Goal: Task Accomplishment & Management: Complete application form

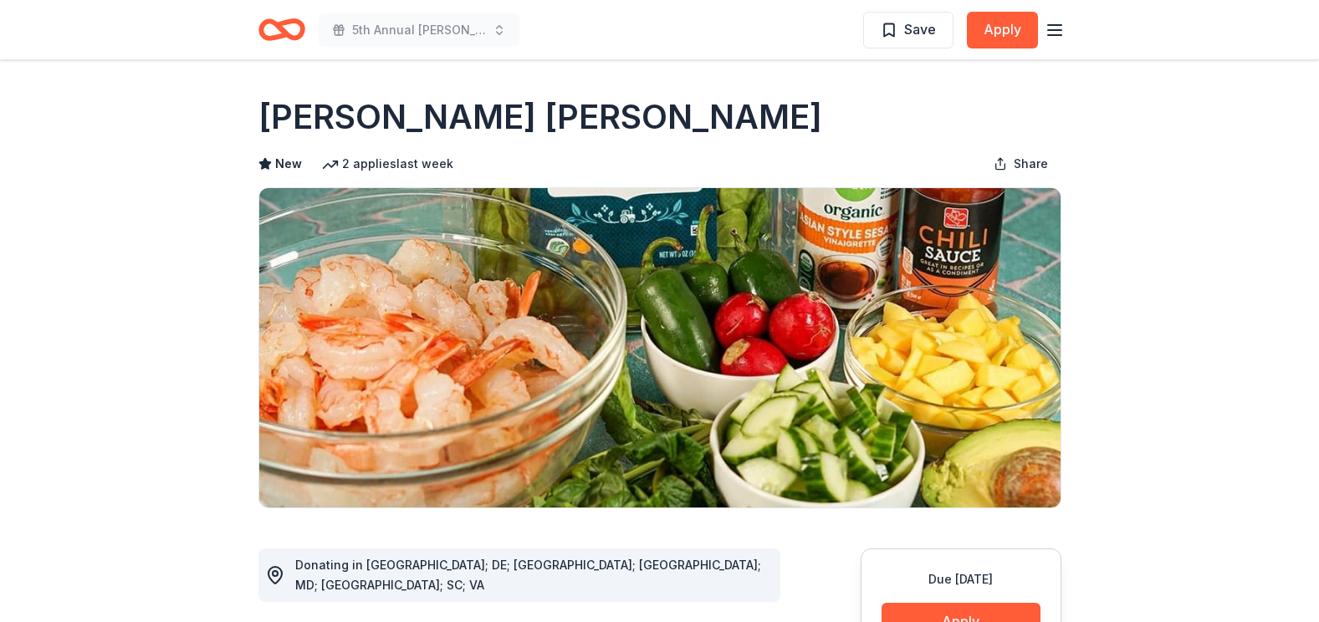
click at [298, 21] on icon "Home" at bounding box center [289, 29] width 26 height 17
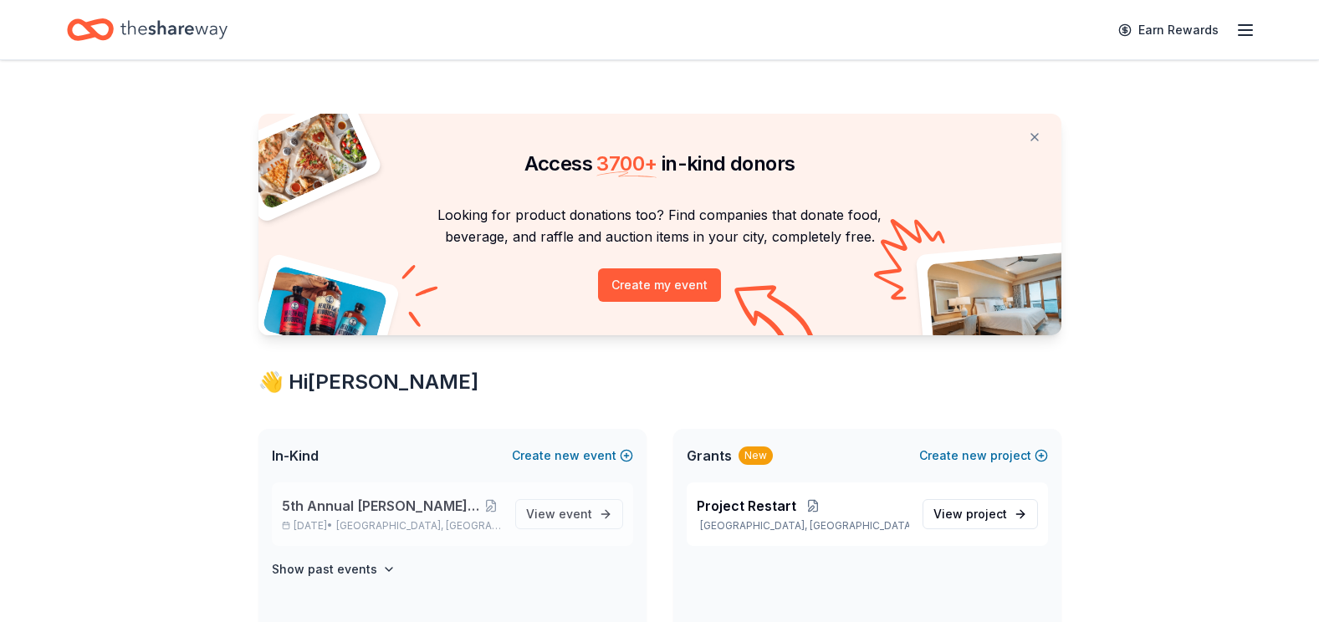
click at [377, 536] on div "5th Annual [PERSON_NAME]'s Charity Casino Gala [DATE] • [GEOGRAPHIC_DATA], MD V…" at bounding box center [452, 515] width 361 height 64
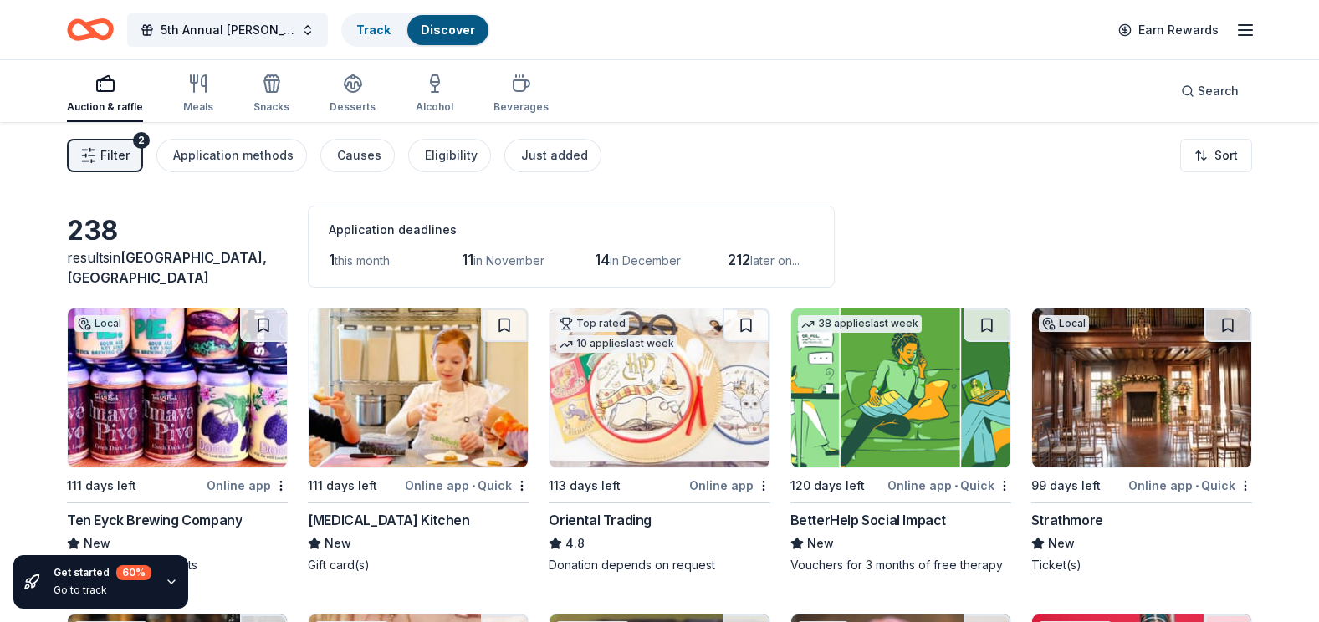
click at [871, 470] on div "38 applies last week 120 days left Online app • Quick BetterHelp Social Impact …" at bounding box center [900, 441] width 221 height 266
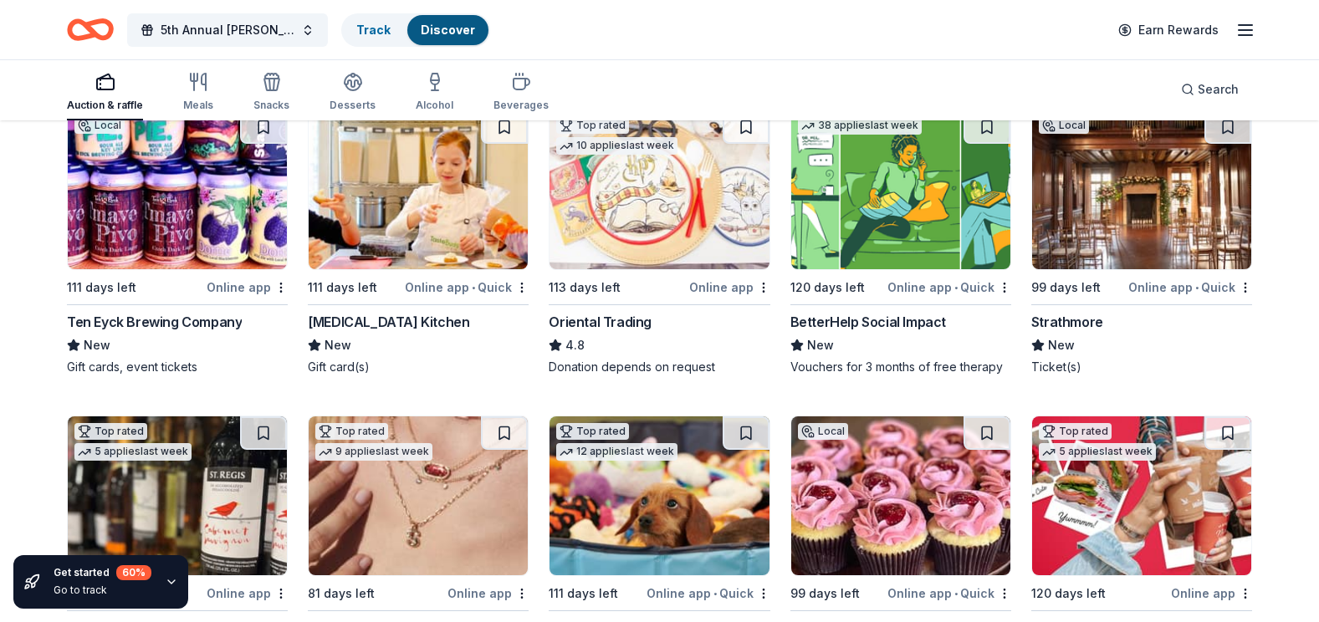
scroll to position [251, 0]
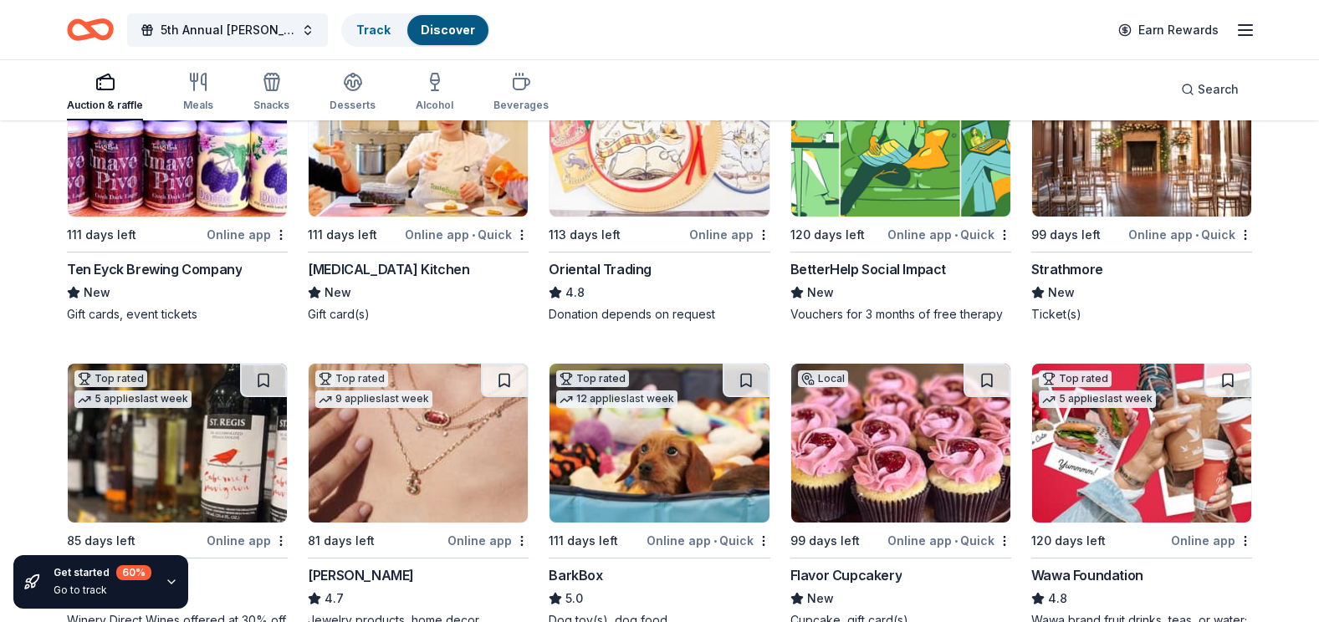
click at [401, 428] on img at bounding box center [418, 443] width 219 height 159
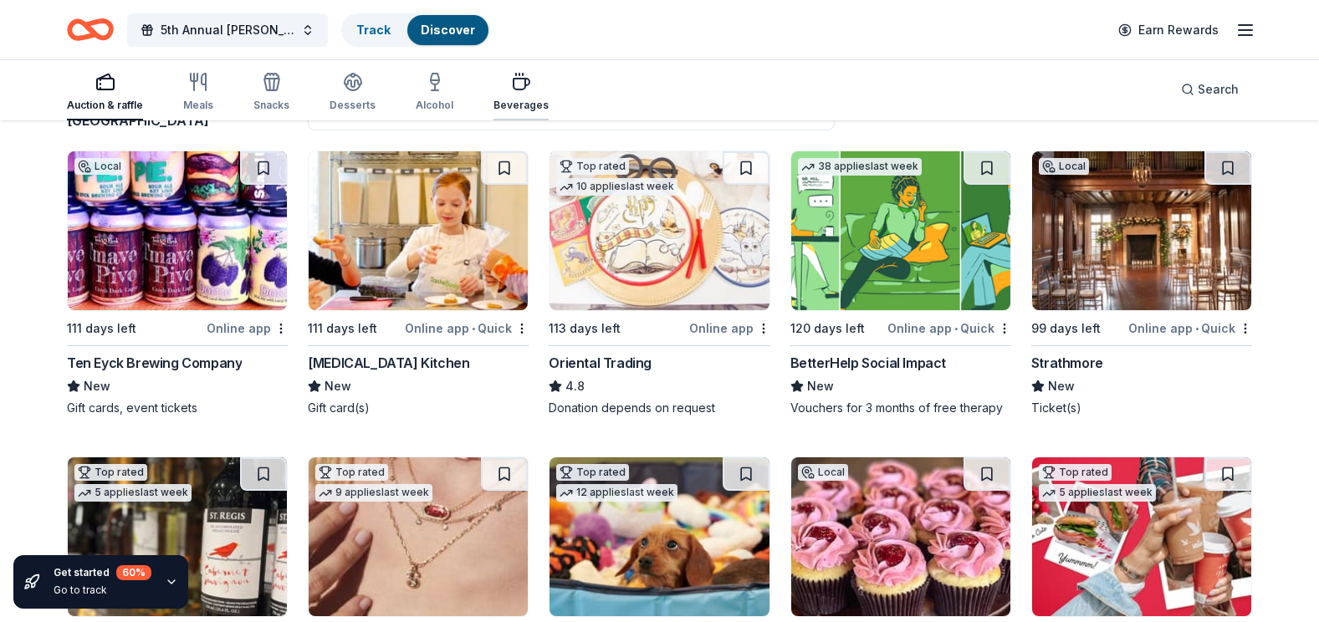
scroll to position [0, 0]
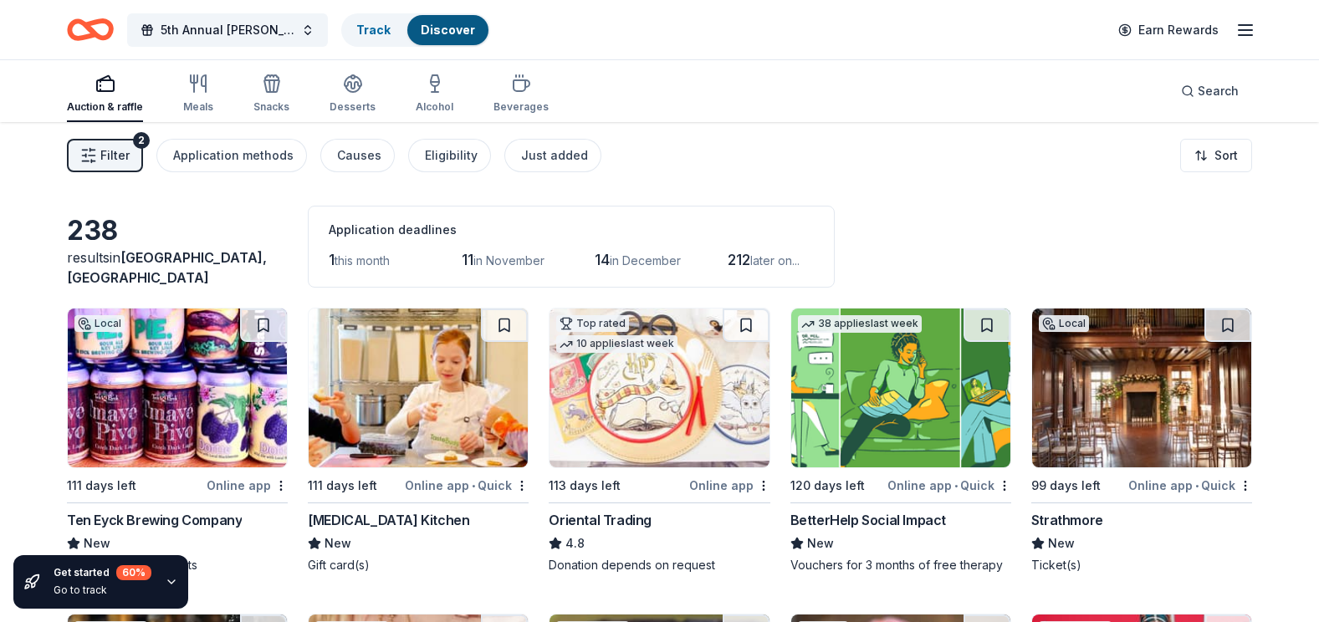
click at [1245, 30] on line "button" at bounding box center [1245, 30] width 13 height 0
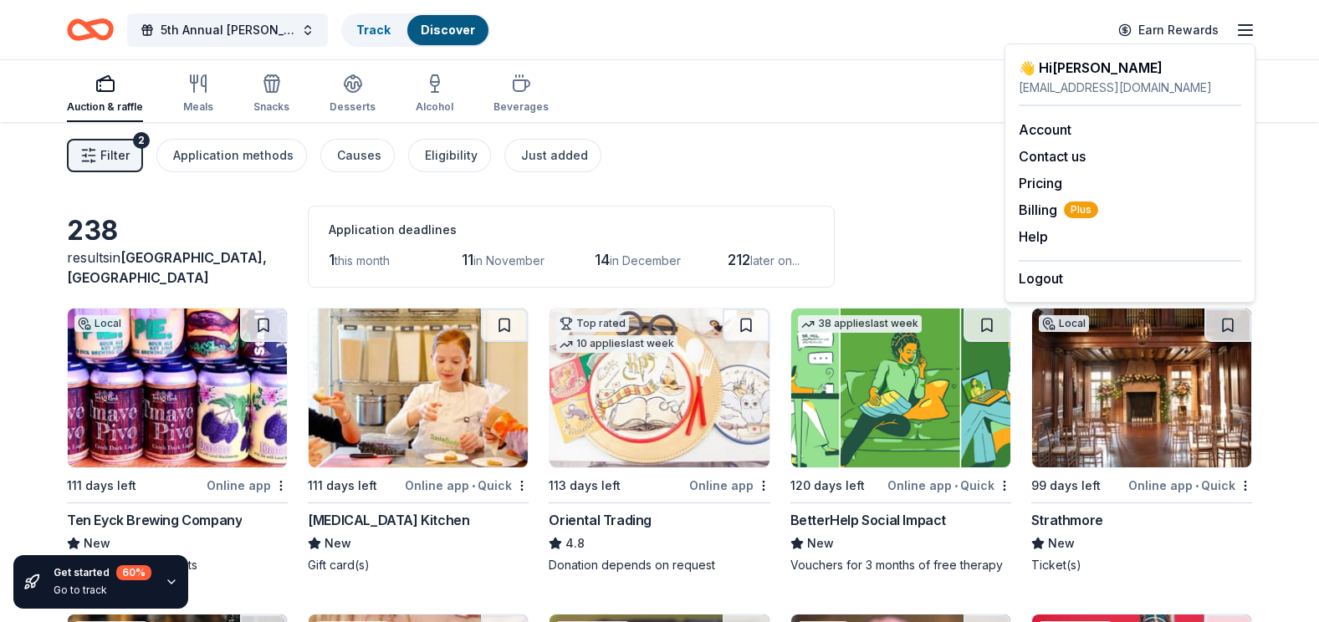
click at [88, 33] on icon "Home" at bounding box center [90, 29] width 47 height 39
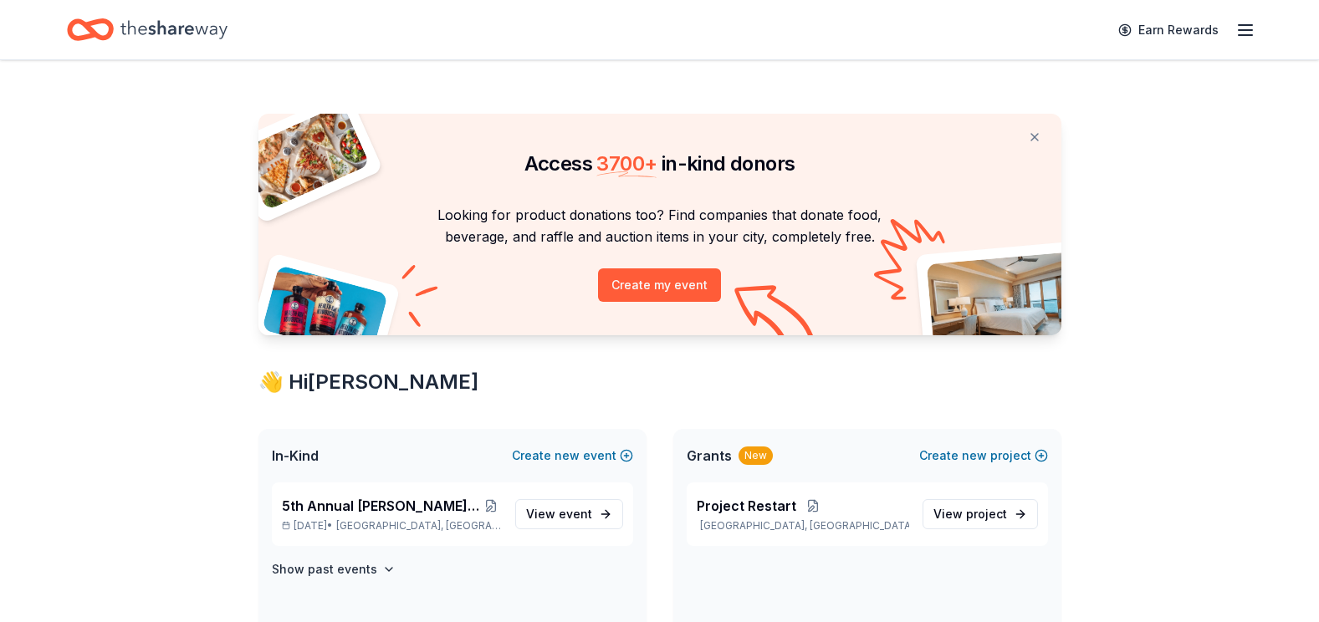
click at [91, 29] on icon "Home" at bounding box center [98, 29] width 26 height 17
click at [1235, 34] on div "Earn Rewards" at bounding box center [1181, 29] width 147 height 39
click at [373, 565] on button "Show past events" at bounding box center [334, 570] width 124 height 20
click at [569, 457] on span "new" at bounding box center [567, 456] width 25 height 20
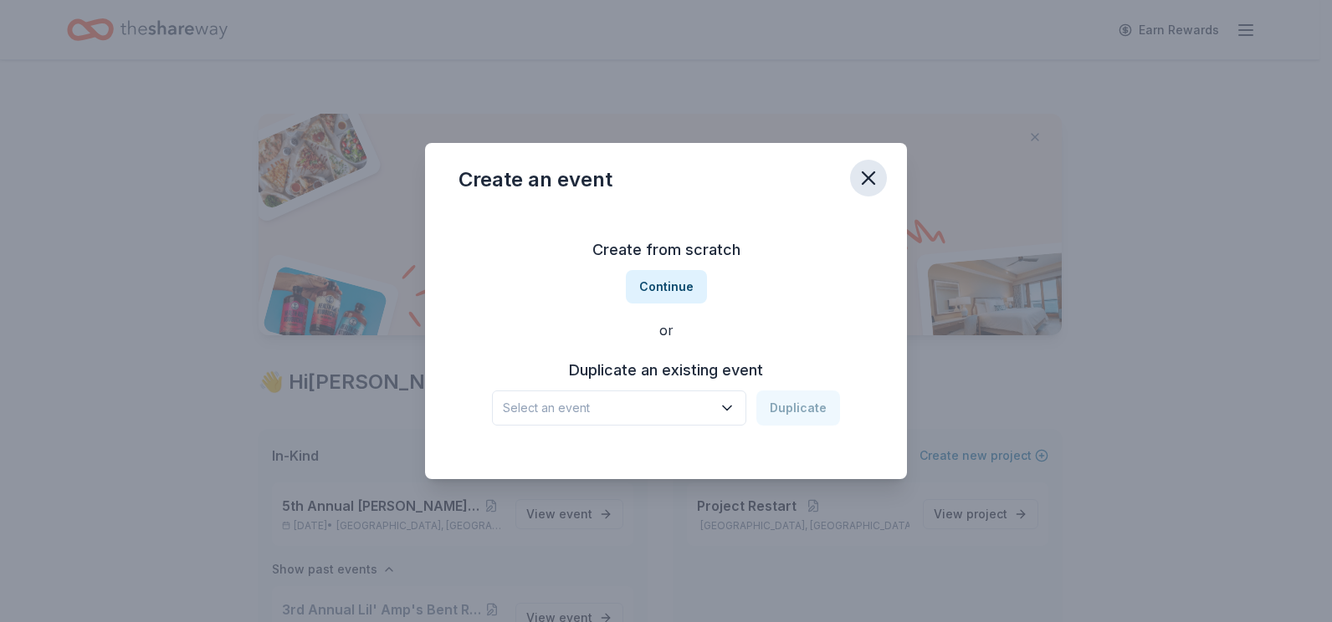
click at [868, 186] on icon "button" at bounding box center [868, 177] width 23 height 23
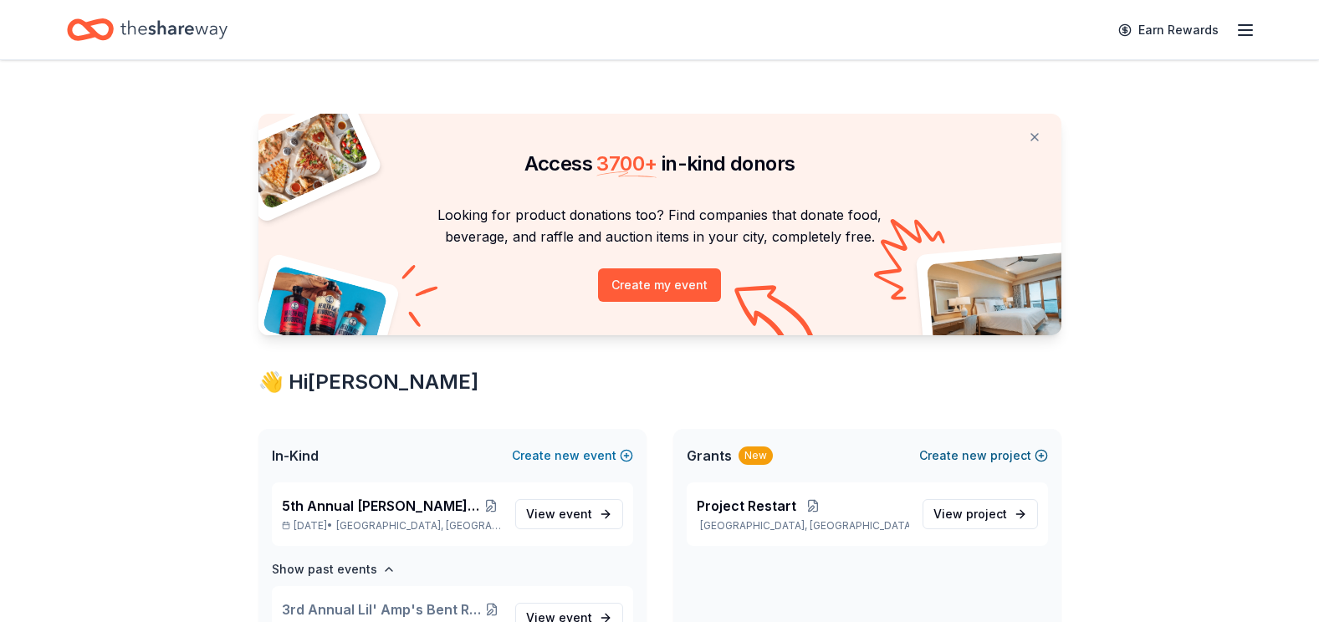
click at [1001, 459] on button "Create new project" at bounding box center [983, 456] width 129 height 20
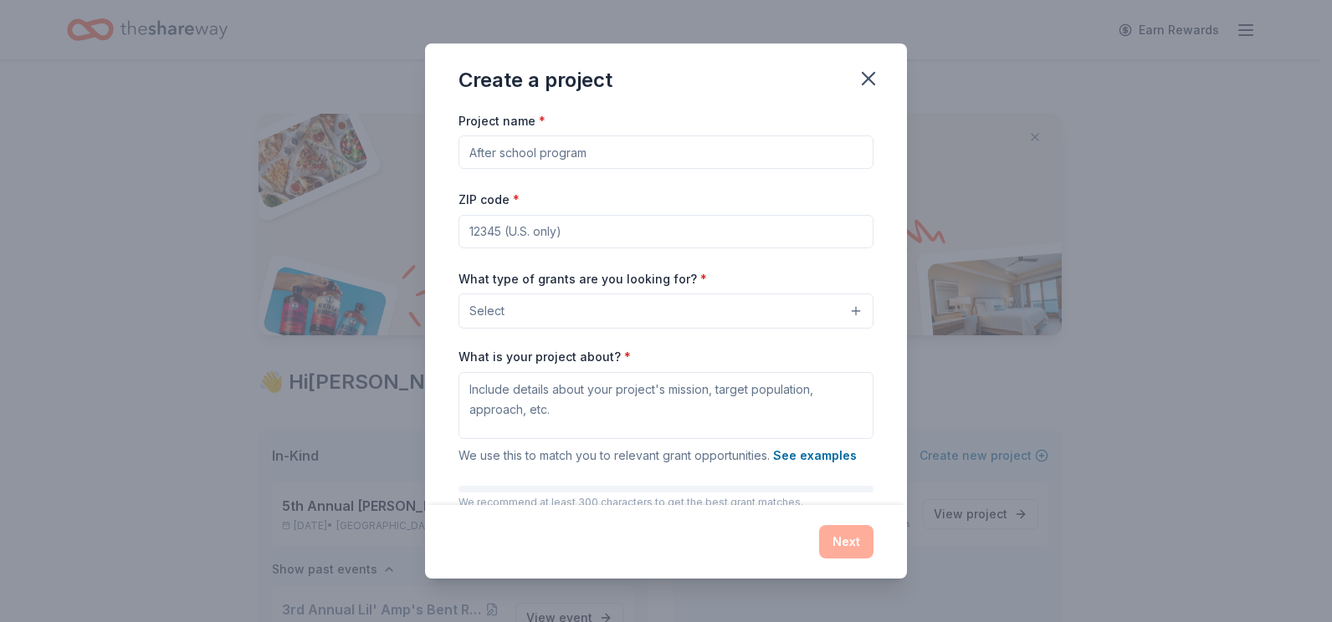
click at [602, 158] on input "Project name *" at bounding box center [665, 152] width 415 height 33
type input "Choose Hope"
click at [523, 233] on input "ZIP code *" at bounding box center [665, 231] width 415 height 33
click at [580, 306] on button "Select" at bounding box center [665, 311] width 415 height 35
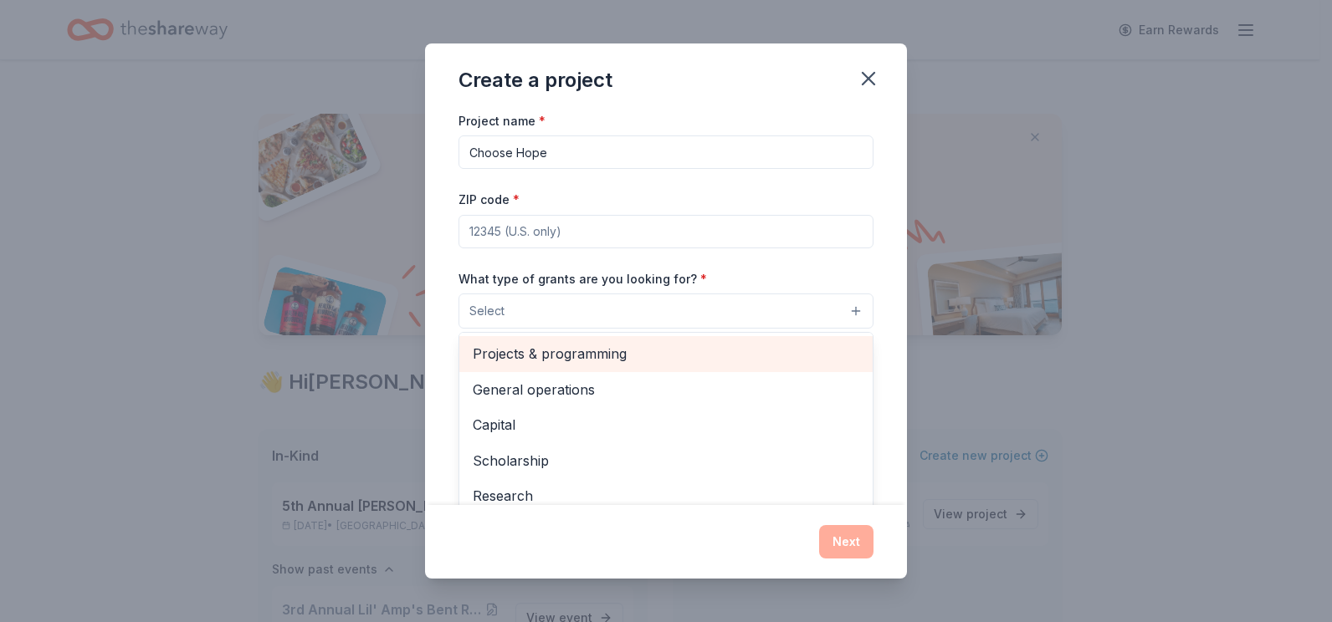
click at [577, 348] on span "Projects & programming" at bounding box center [666, 354] width 386 height 22
click at [519, 355] on span "General operations" at bounding box center [666, 356] width 386 height 22
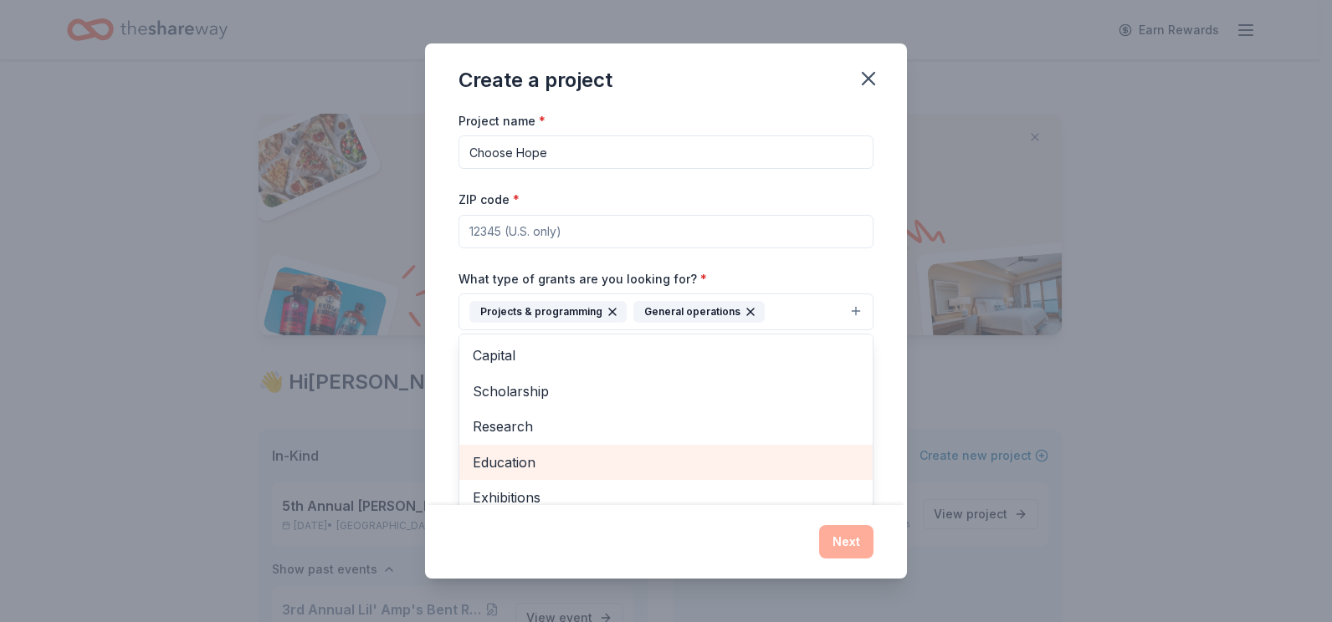
click at [515, 463] on span "Education" at bounding box center [666, 463] width 386 height 22
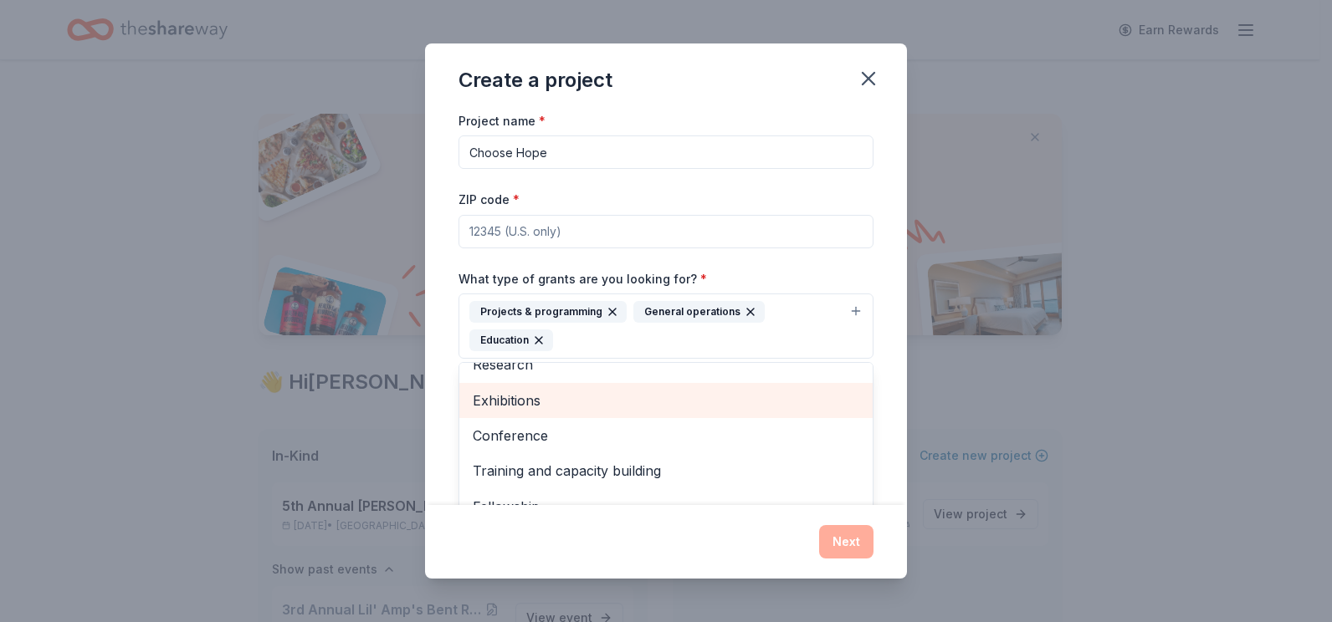
scroll to position [91, 0]
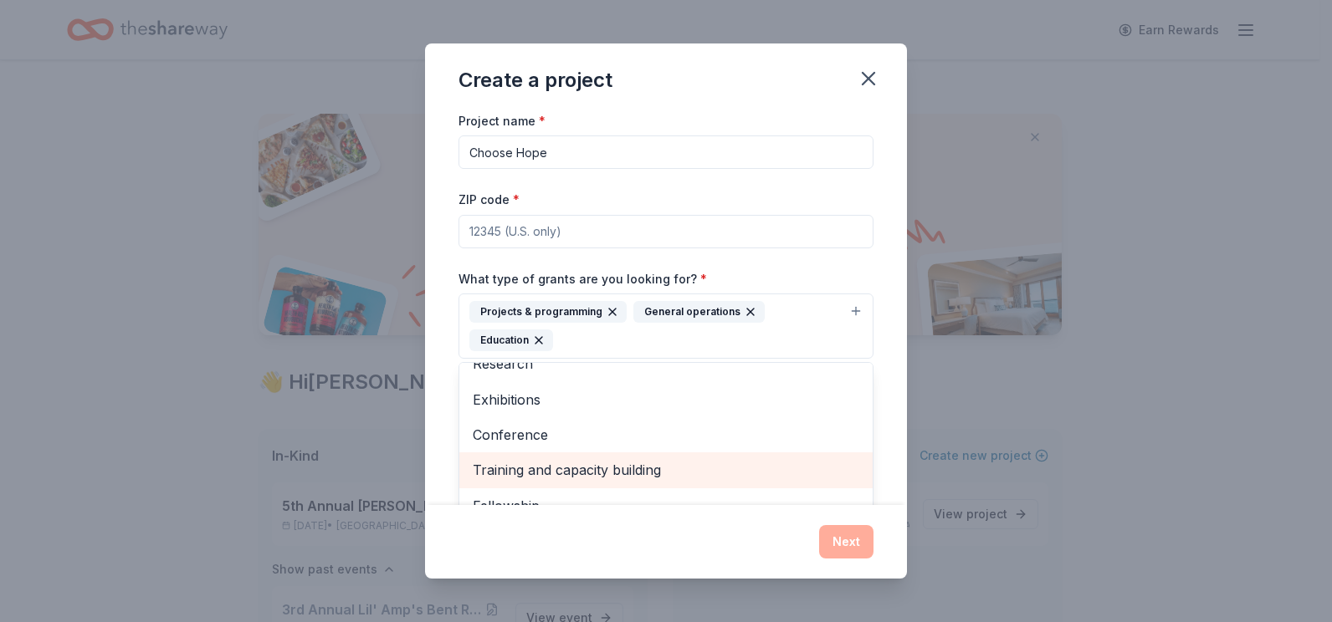
click at [540, 464] on span "Training and capacity building" at bounding box center [666, 470] width 386 height 22
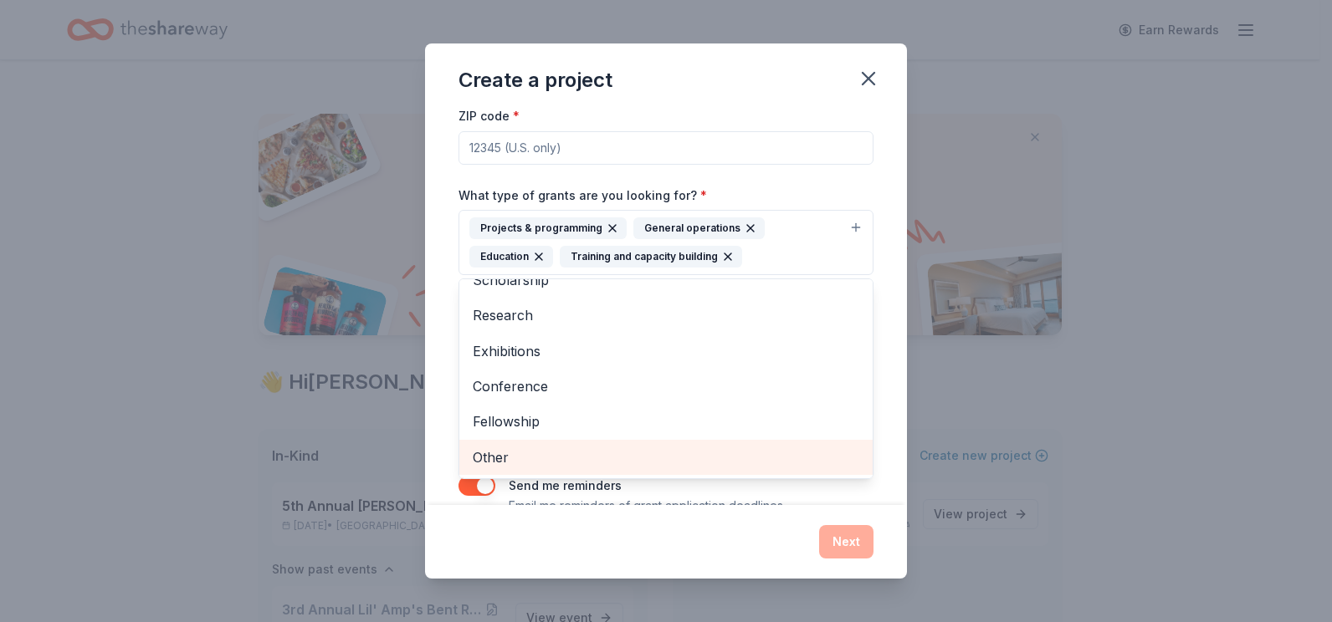
click at [498, 452] on span "Other" at bounding box center [666, 458] width 386 height 22
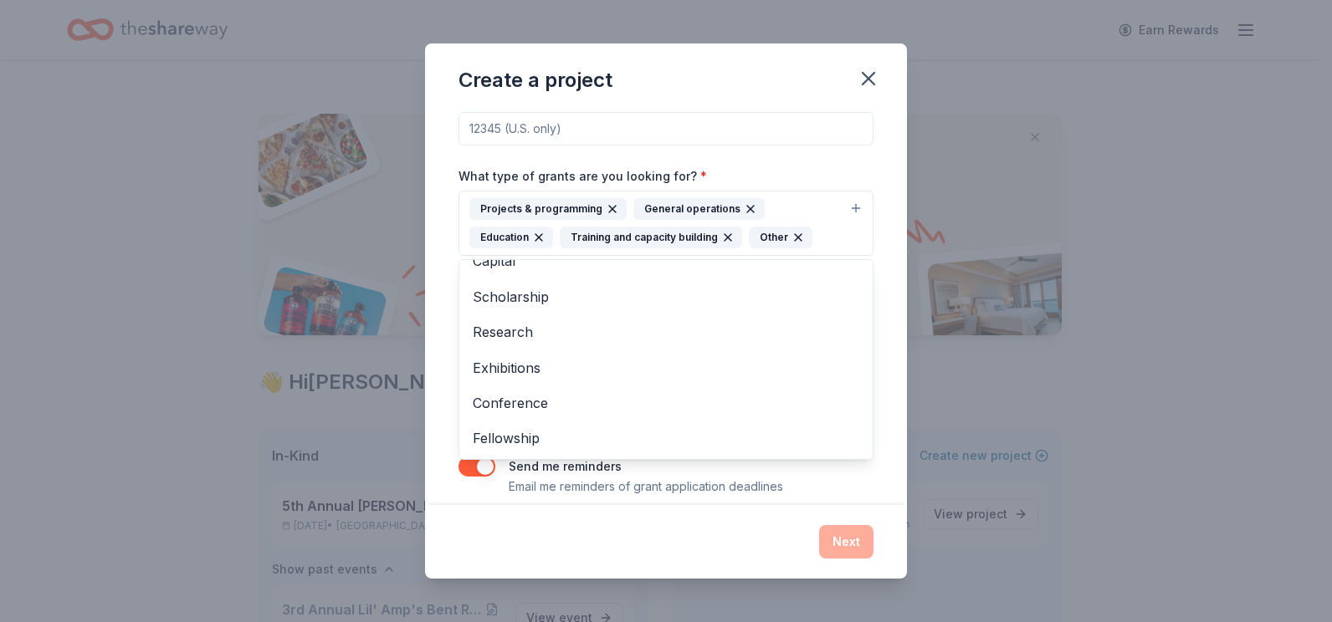
scroll to position [120, 0]
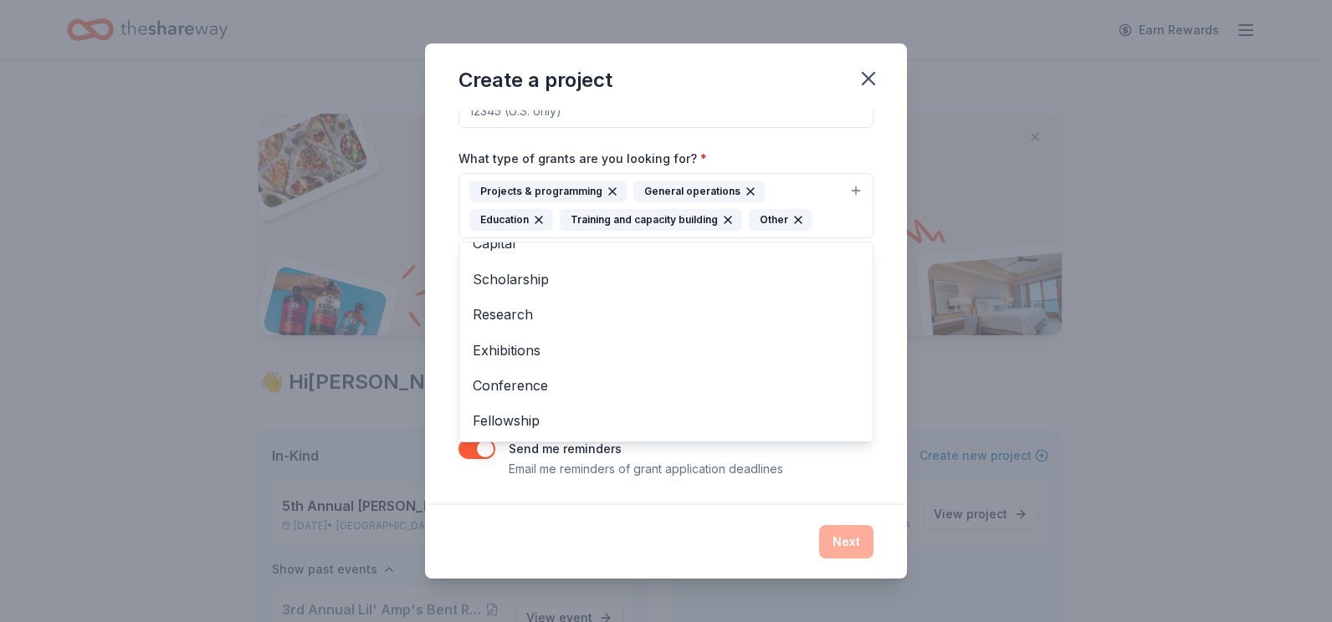
click at [590, 536] on div "Create a project Project name * Choose Hope ZIP code * What type of grants are …" at bounding box center [666, 311] width 482 height 536
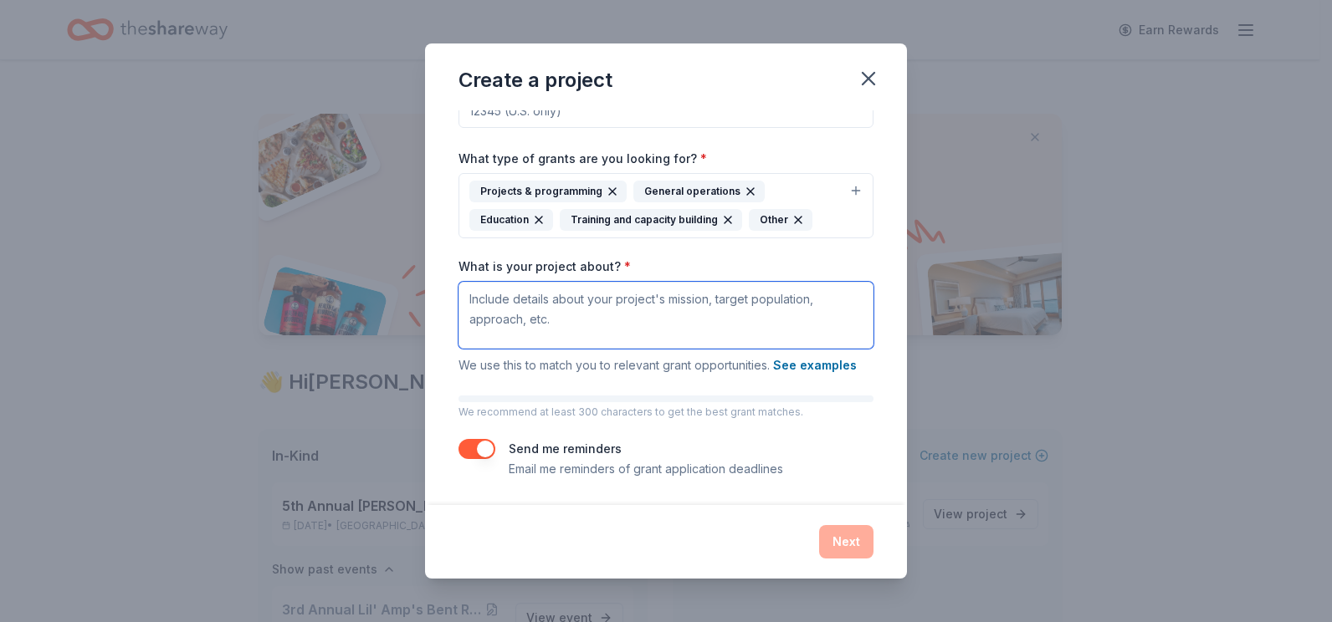
click at [469, 302] on textarea "What is your project about? *" at bounding box center [665, 315] width 415 height 67
paste textarea "Choose Hope is a new program from Not My Child designed to support the loved on…"
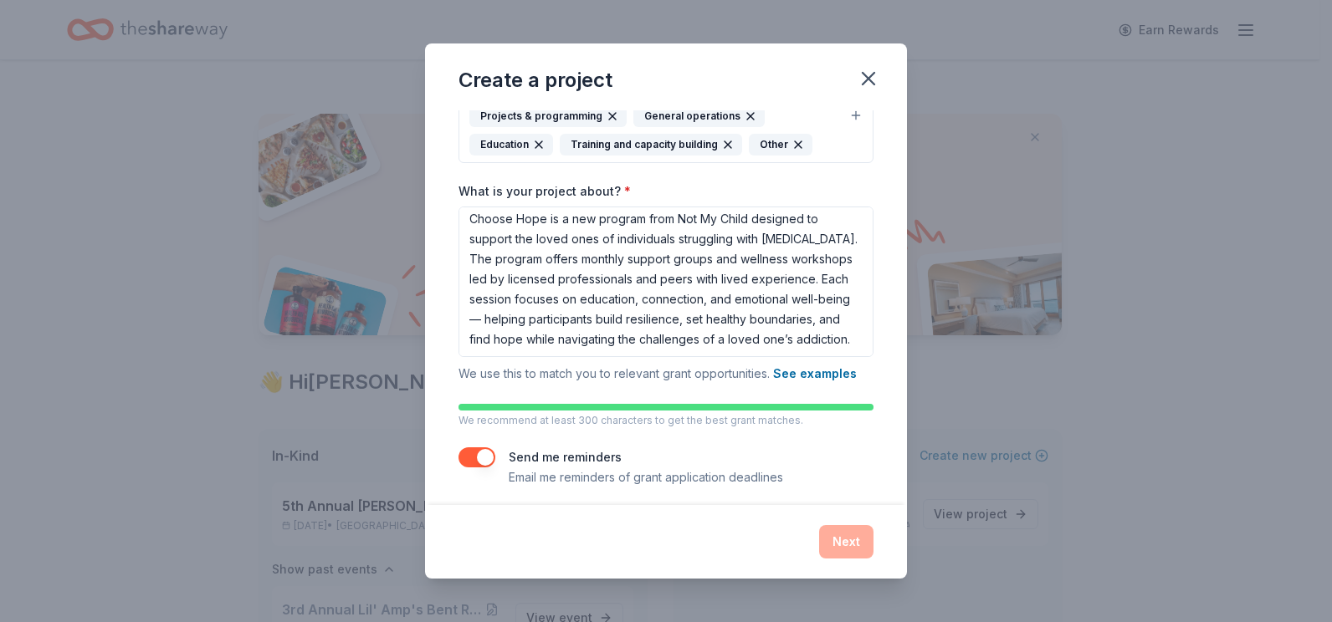
scroll to position [204, 0]
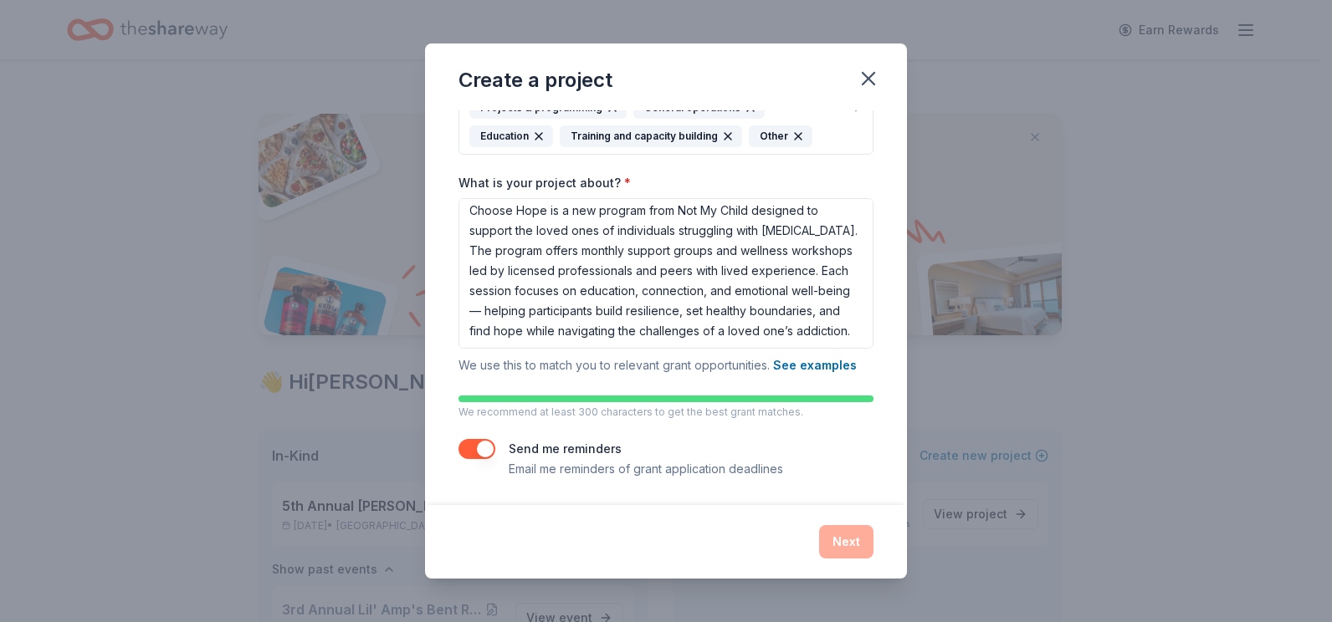
click at [683, 391] on div "Project name * Choose Hope ZIP code * What type of grants are you looking for? …" at bounding box center [665, 192] width 415 height 573
click at [826, 394] on div "Project name * Choose Hope ZIP code * What type of grants are you looking for? …" at bounding box center [665, 192] width 415 height 573
drag, startPoint x: 471, startPoint y: 420, endPoint x: 703, endPoint y: 449, distance: 234.4
click at [760, 532] on div "Create a project Project name * Choose Hope ZIP code * What type of grants are …" at bounding box center [666, 311] width 482 height 536
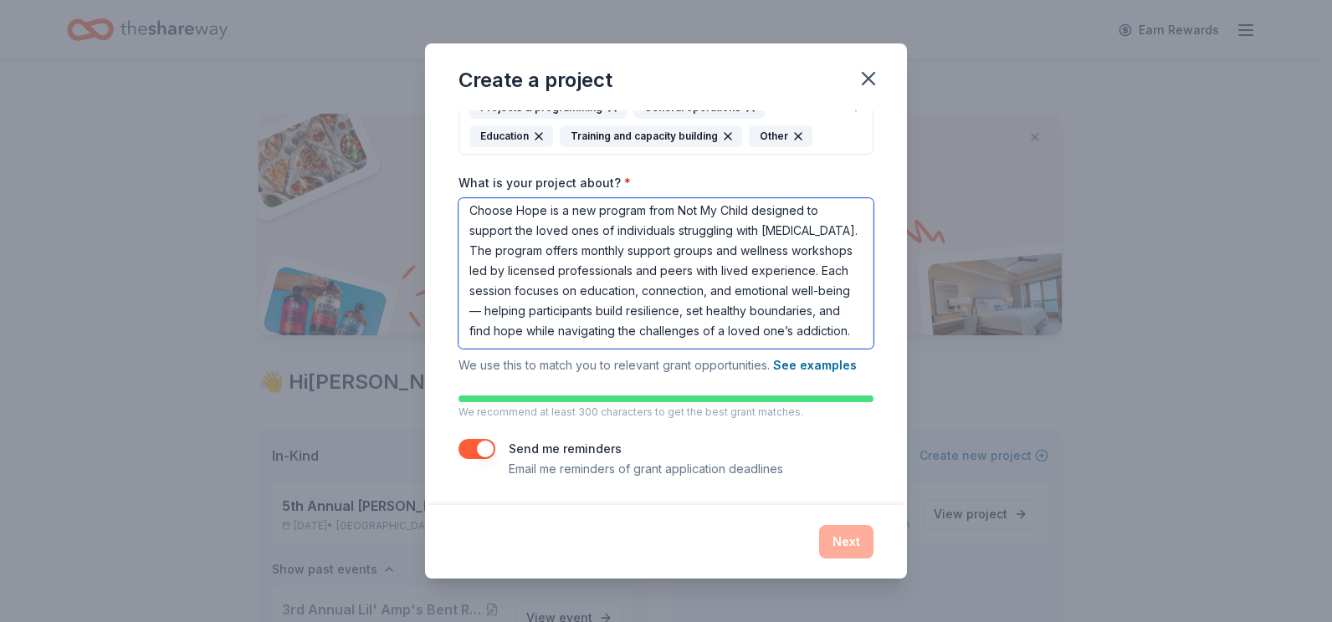
drag, startPoint x: 653, startPoint y: 314, endPoint x: 739, endPoint y: 333, distance: 88.3
click at [739, 333] on textarea "Choose Hope is a new program from Not My Child designed to support the loved on…" at bounding box center [665, 273] width 415 height 151
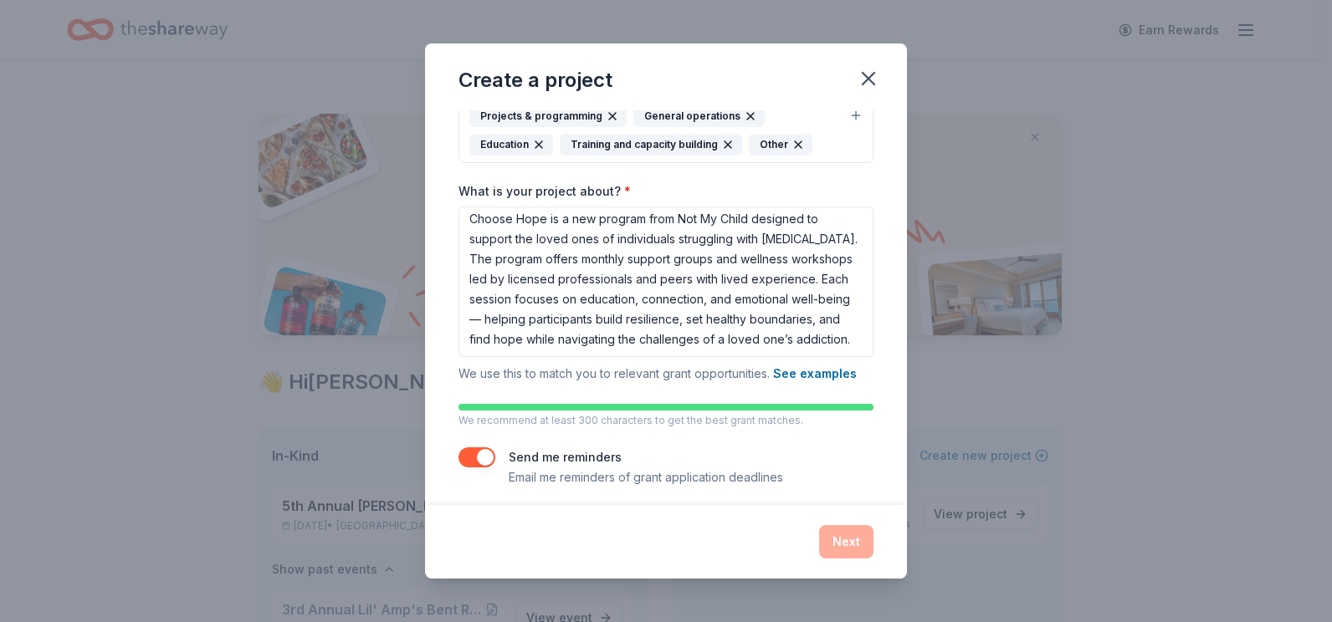
scroll to position [204, 0]
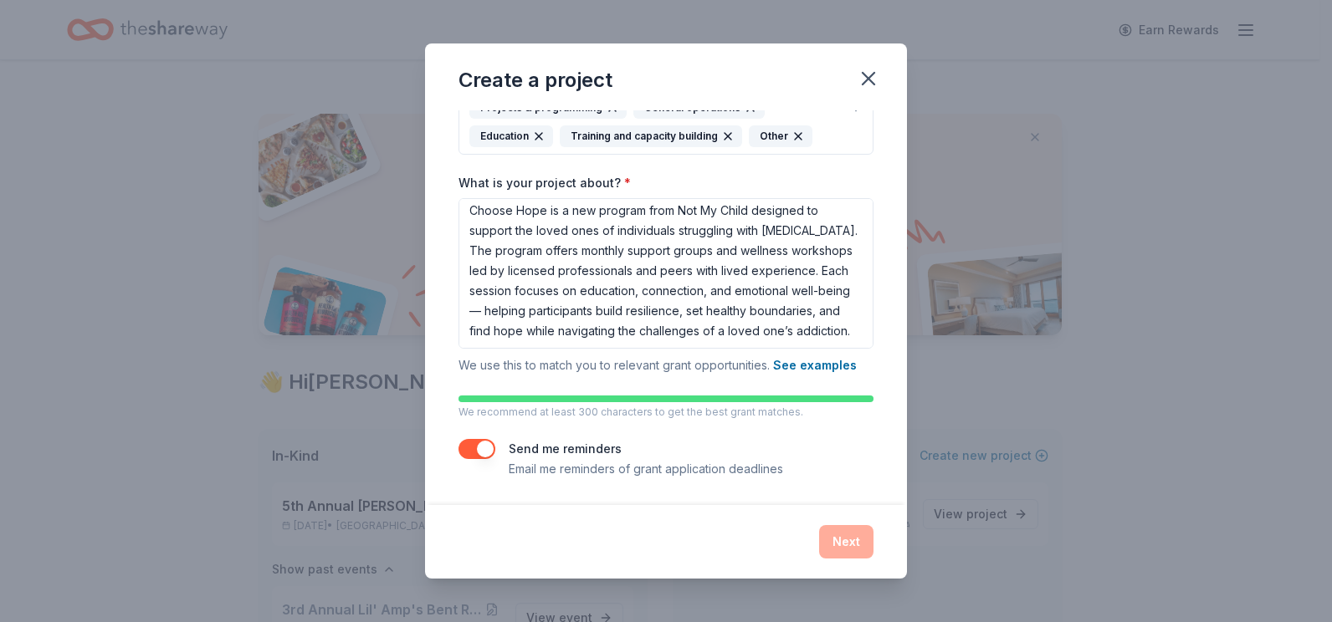
click at [484, 450] on button "button" at bounding box center [476, 449] width 37 height 20
click at [483, 450] on button "button" at bounding box center [476, 449] width 37 height 20
click at [642, 392] on div "Project name * Choose Hope ZIP code * What type of grants are you looking for? …" at bounding box center [665, 192] width 415 height 573
click at [796, 363] on button "See examples" at bounding box center [815, 365] width 84 height 20
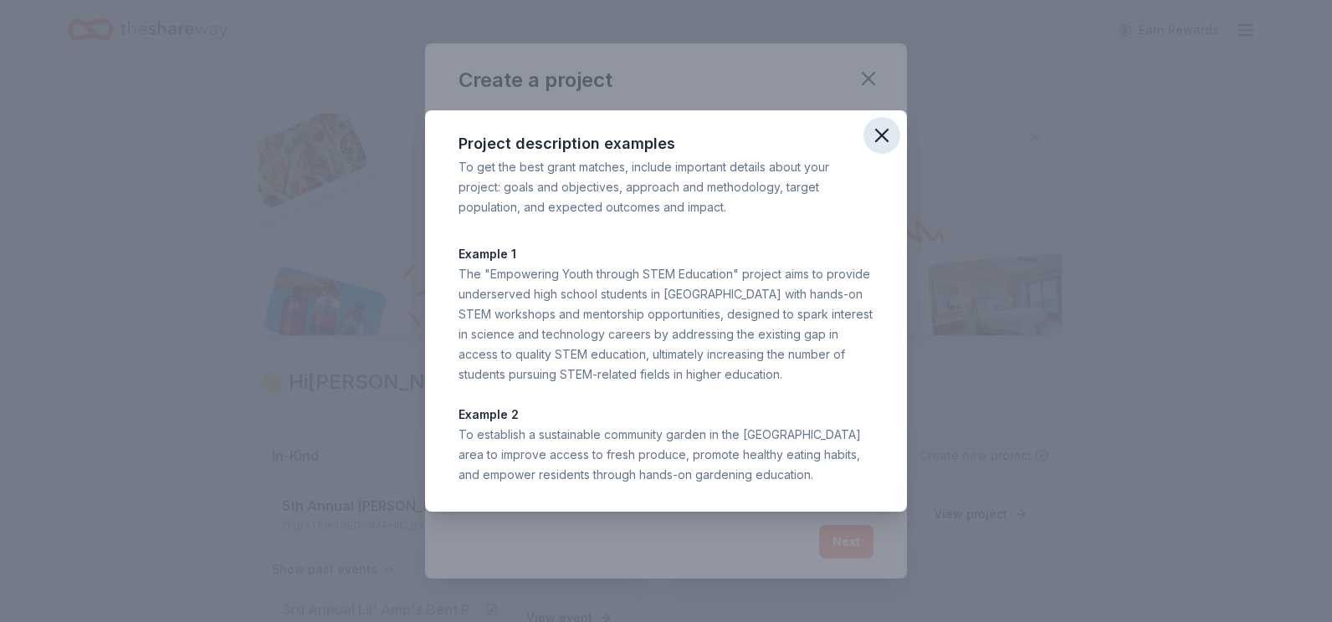
click at [882, 132] on icon "button" at bounding box center [881, 135] width 23 height 23
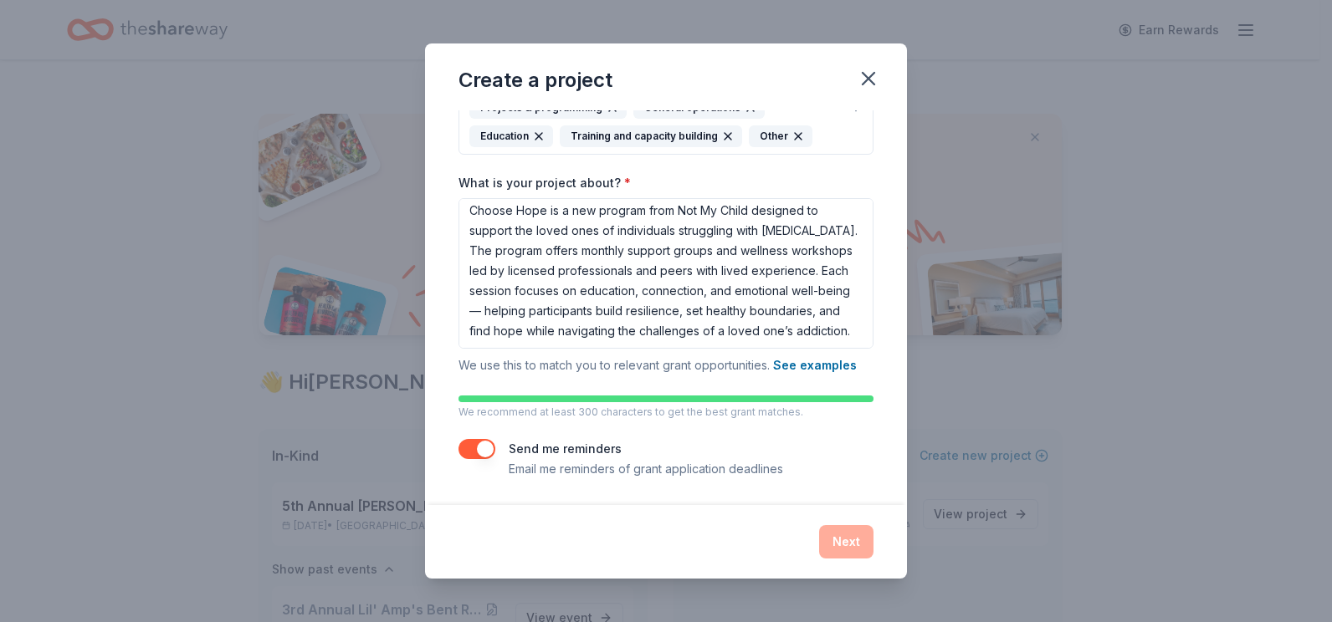
click at [841, 545] on div "Next" at bounding box center [665, 541] width 415 height 33
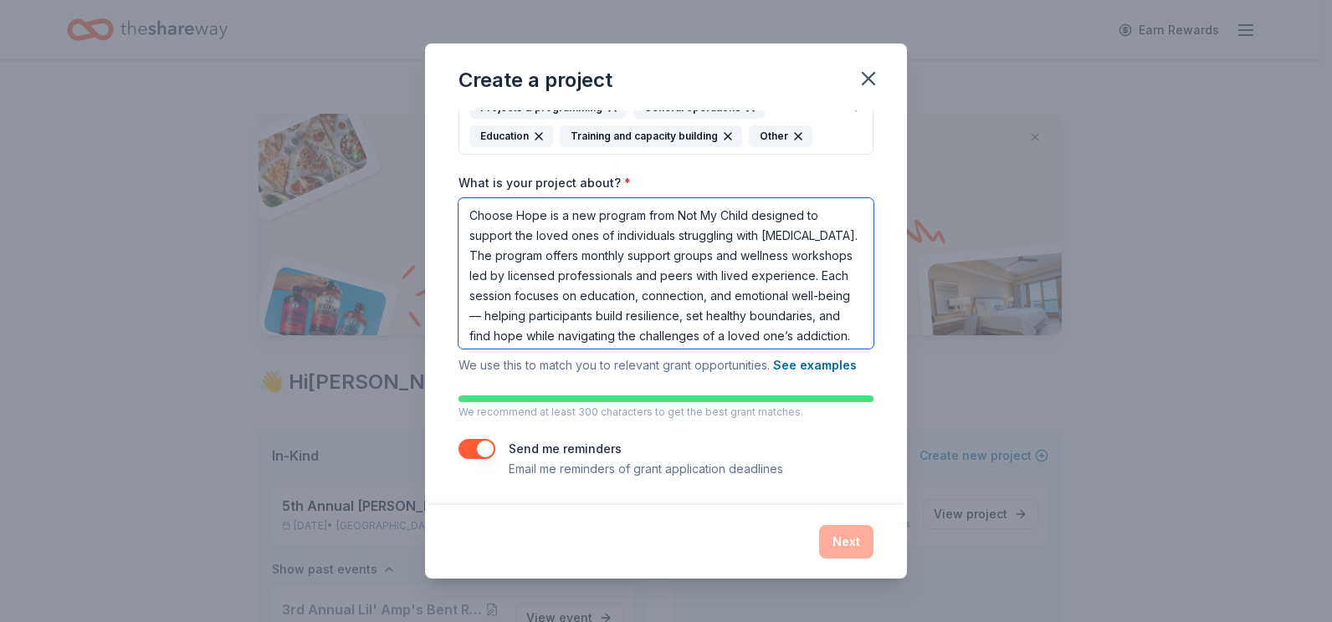
scroll to position [25, 0]
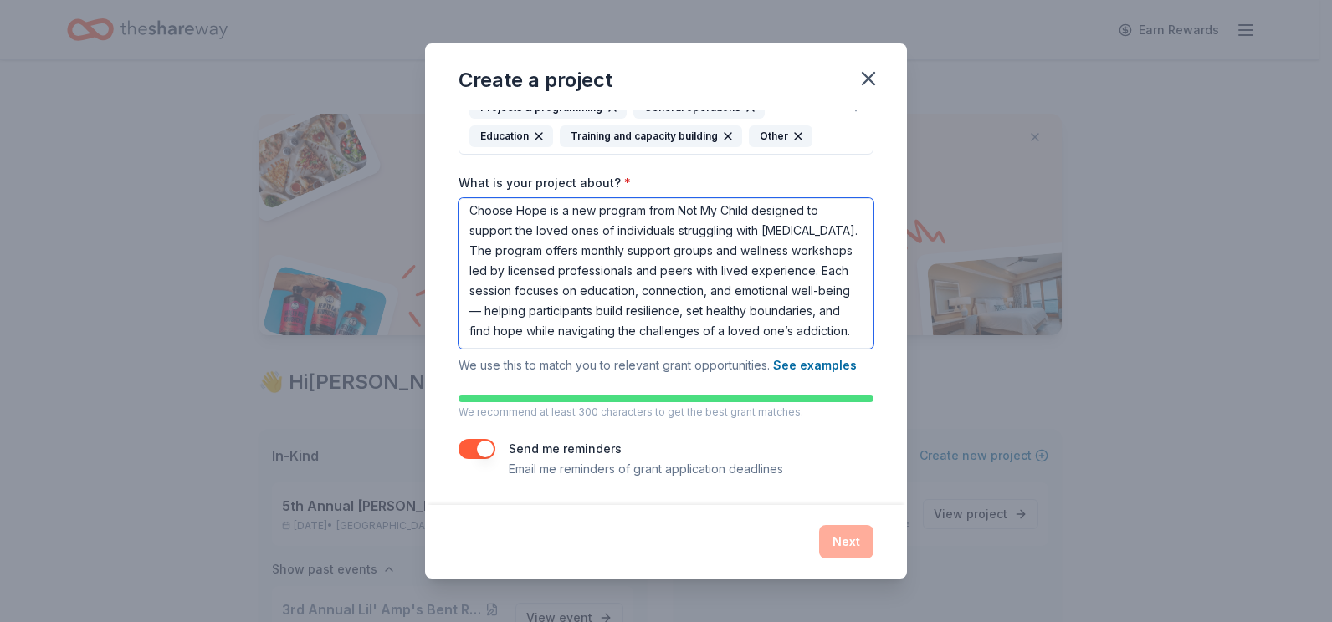
drag, startPoint x: 468, startPoint y: 213, endPoint x: 703, endPoint y: 311, distance: 254.6
click at [831, 389] on div "Project name * Choose Hope ZIP code * What type of grants are you looking for? …" at bounding box center [665, 192] width 415 height 573
paste textarea "Not My Child program offering monthly support groups and workshops for loved on…"
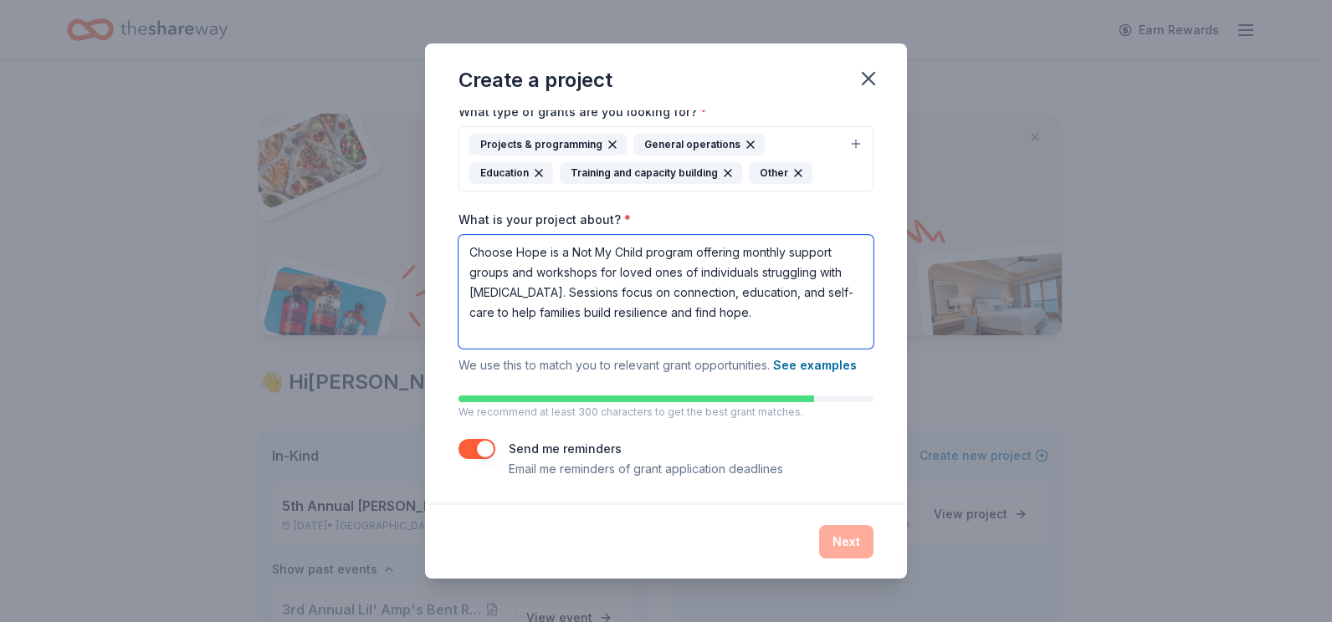
scroll to position [2, 0]
type textarea "Choose Hope is a Not My Child program offering monthly support groups and works…"
click at [872, 78] on icon "button" at bounding box center [868, 78] width 23 height 23
click at [574, 497] on div "Project name * Choose Hope ZIP code * What type of grants are you looking for? …" at bounding box center [666, 308] width 482 height 396
click at [785, 431] on div "Project name * Choose Hope ZIP code * What type of grants are you looking for? …" at bounding box center [665, 211] width 415 height 536
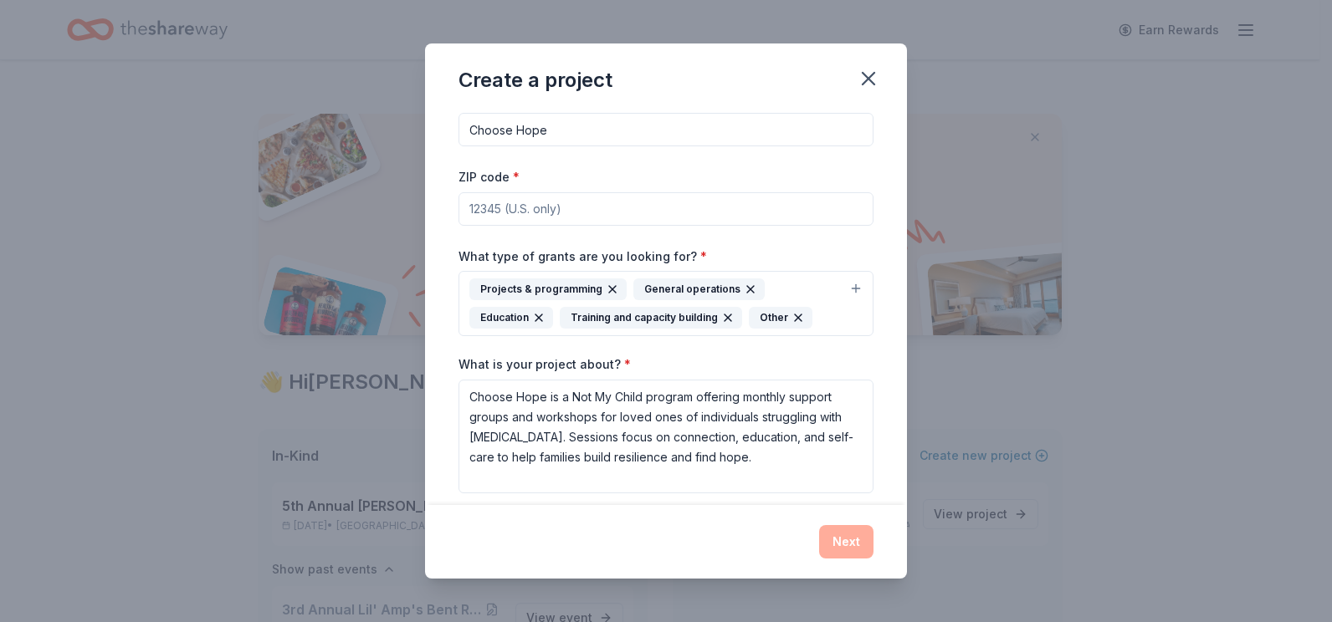
scroll to position [0, 0]
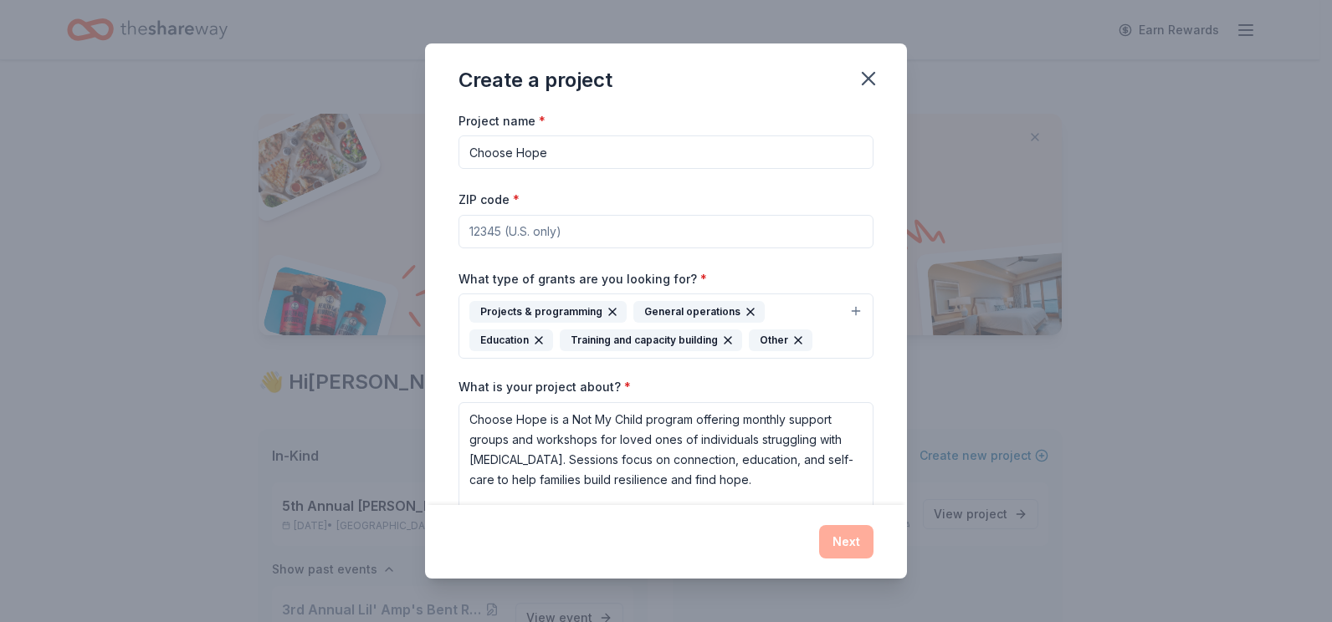
click at [567, 237] on input "ZIP code *" at bounding box center [665, 231] width 415 height 33
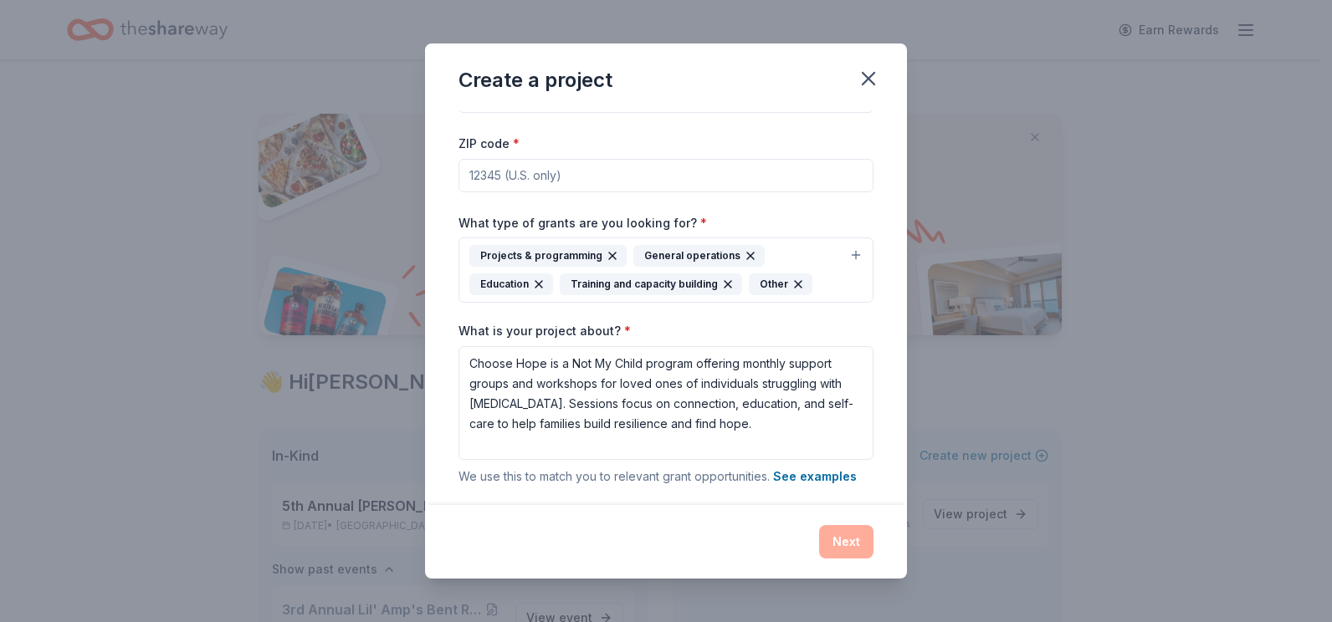
scroll to position [84, 0]
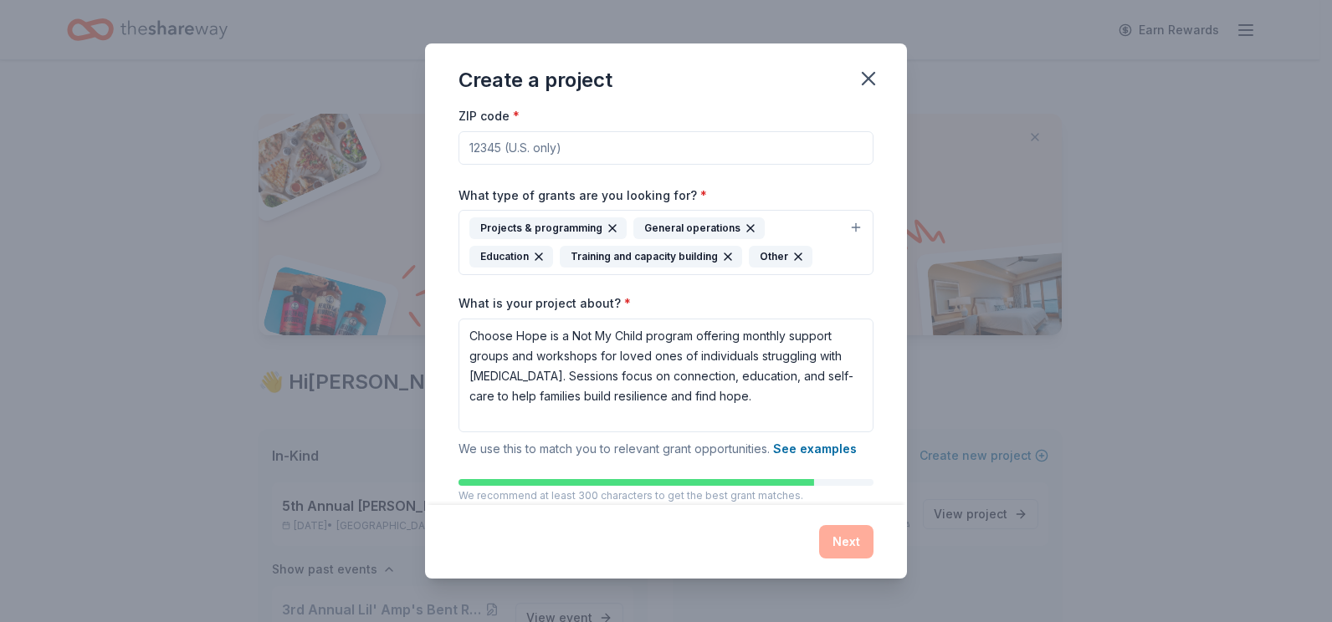
click at [551, 150] on input "ZIP code *" at bounding box center [665, 147] width 415 height 33
type input "21666"
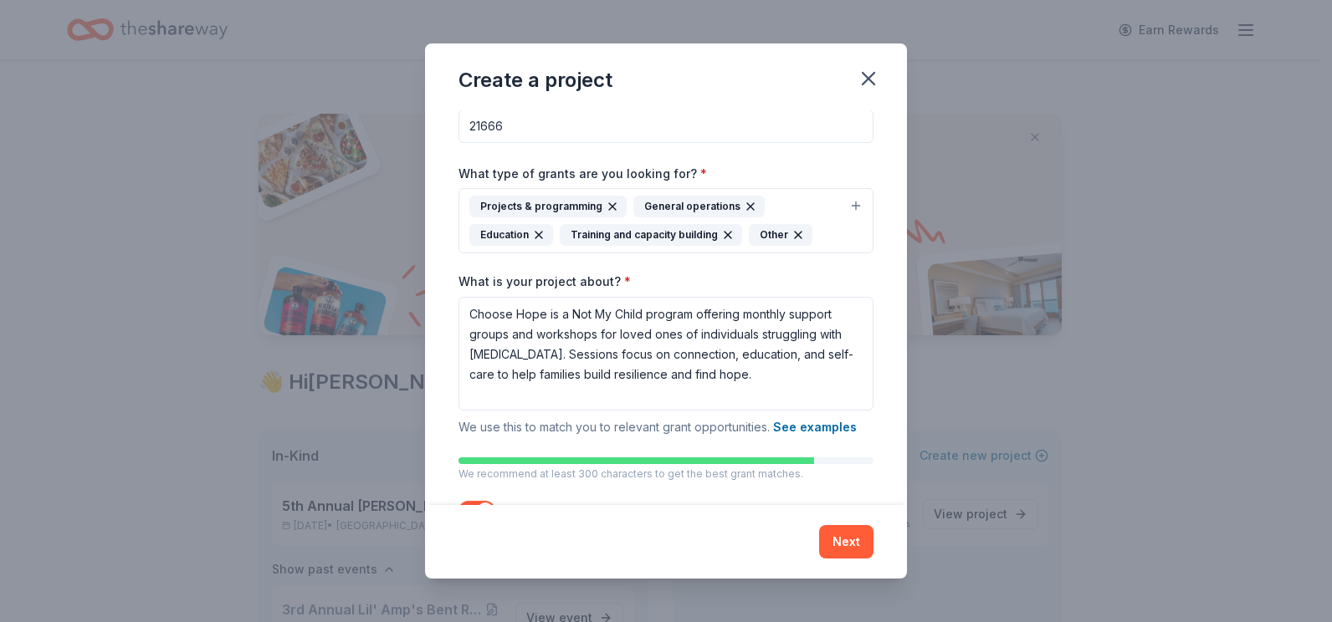
scroll to position [167, 0]
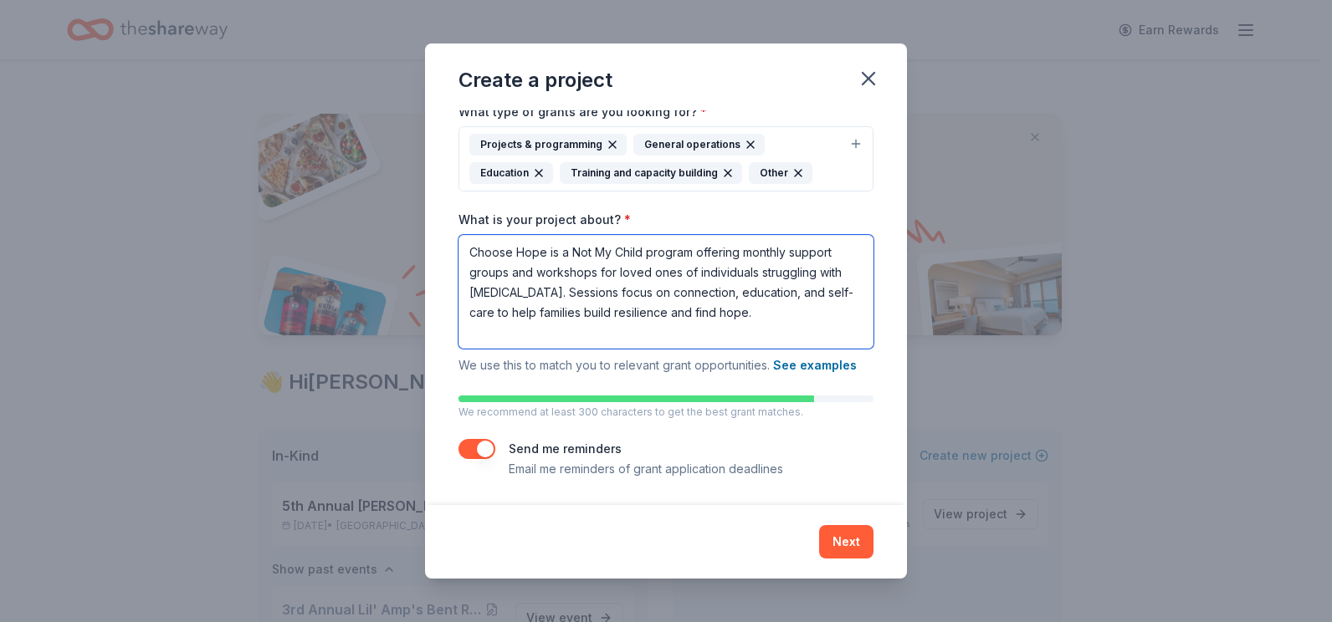
drag, startPoint x: 467, startPoint y: 252, endPoint x: 546, endPoint y: 336, distance: 116.0
click at [546, 336] on textarea "Choose Hope is a Not My Child program offering monthly support groups and works…" at bounding box center [665, 292] width 415 height 114
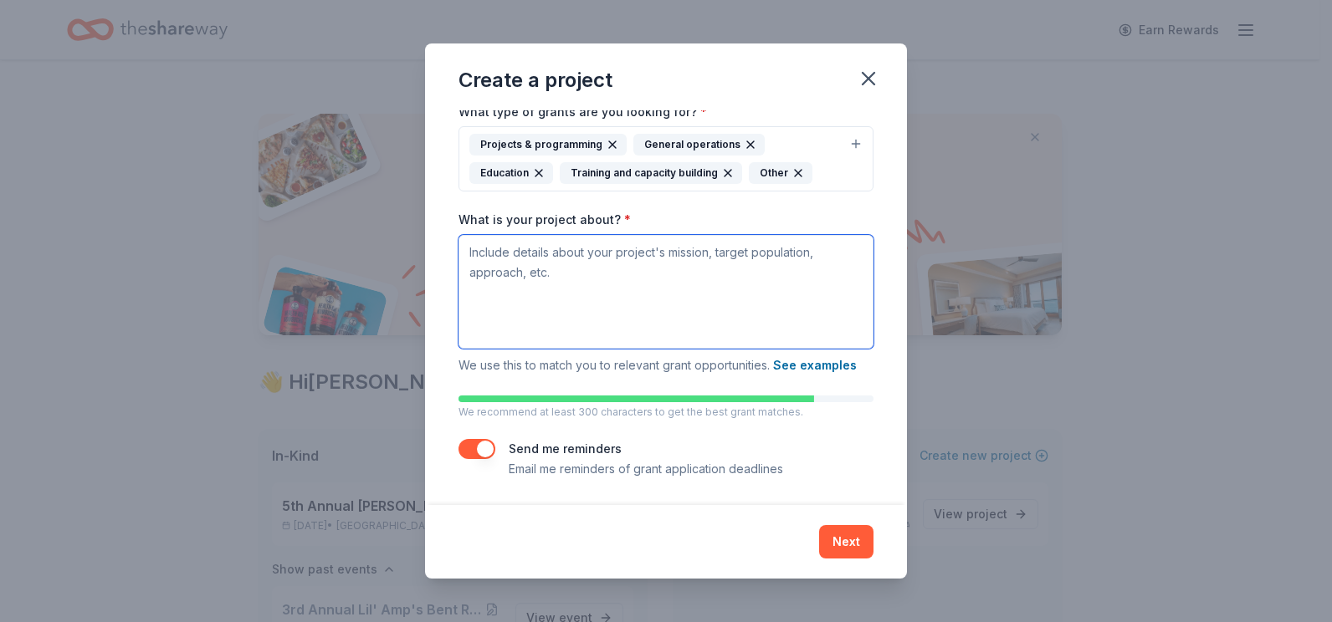
scroll to position [120, 0]
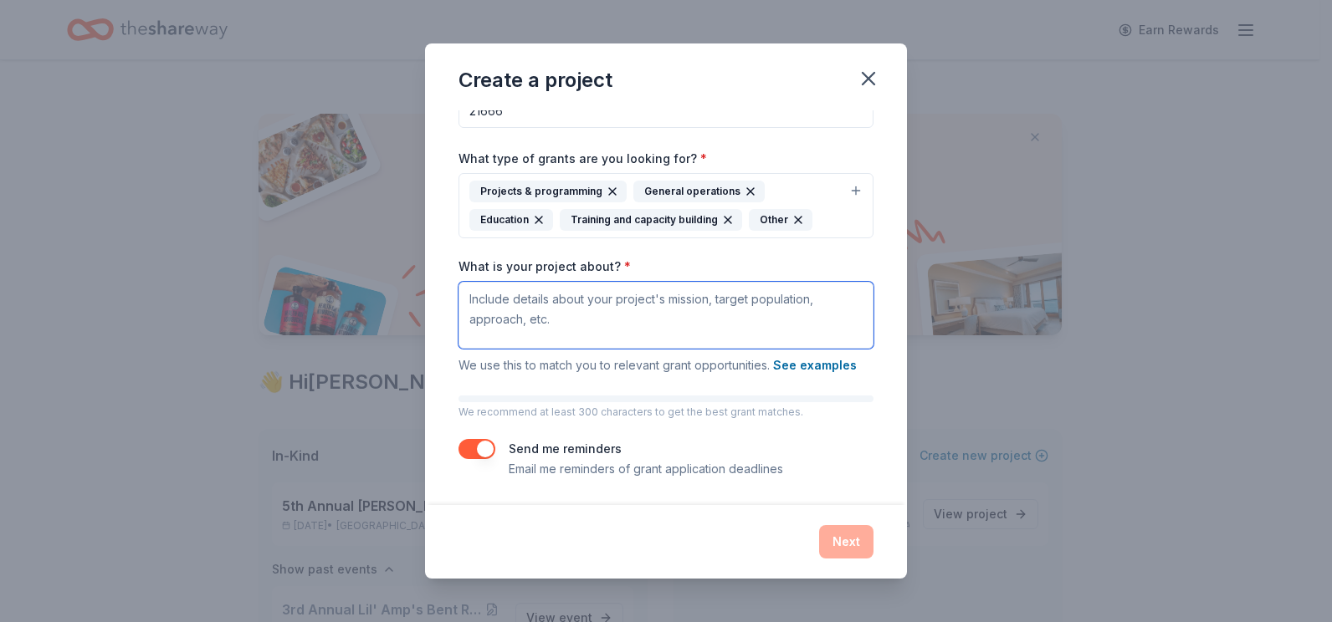
paste textarea "Choose Hope is a new program from Not My Child designed to support the loved on…"
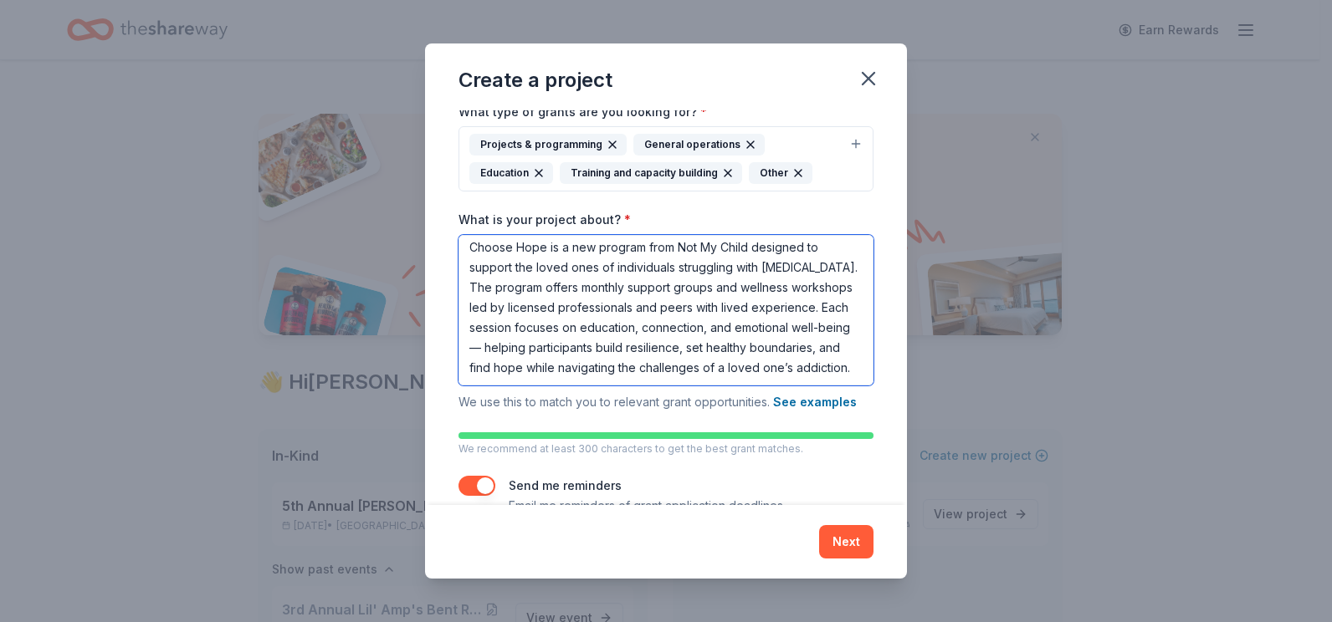
scroll to position [0, 0]
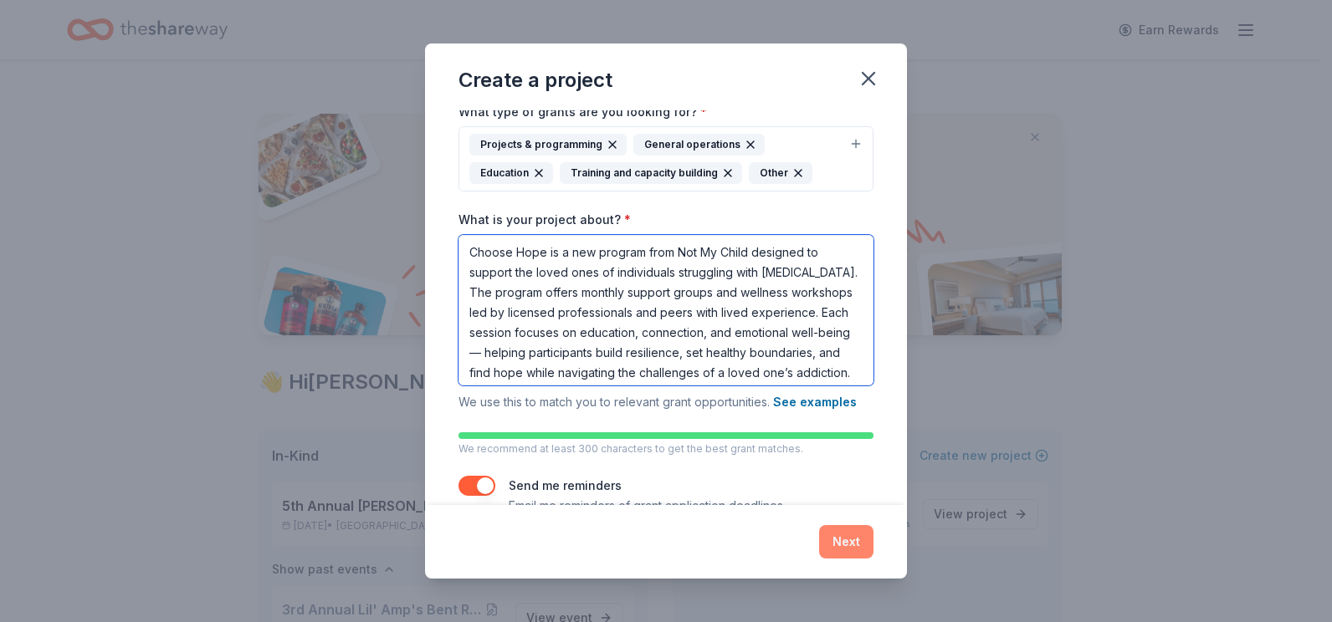
type textarea "Choose Hope is a new program from Not My Child designed to support the loved on…"
click at [841, 539] on button "Next" at bounding box center [846, 541] width 54 height 33
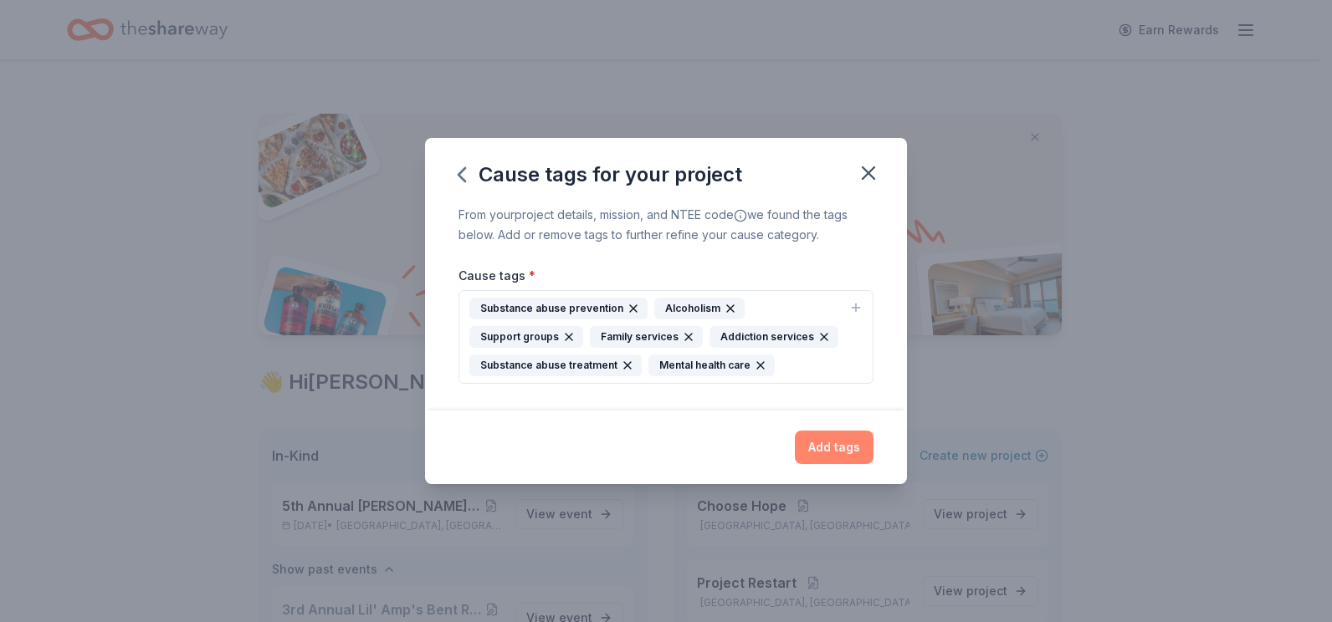
click at [831, 446] on button "Add tags" at bounding box center [834, 447] width 79 height 33
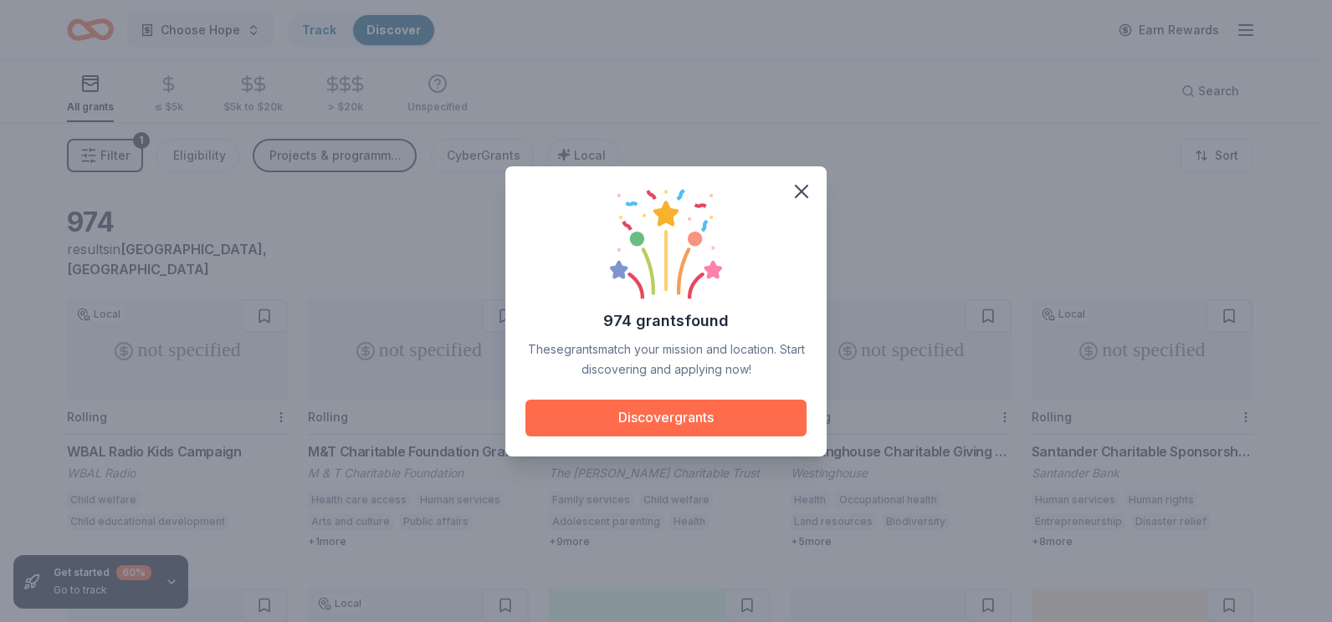
click at [684, 417] on button "Discover grants" at bounding box center [665, 418] width 281 height 37
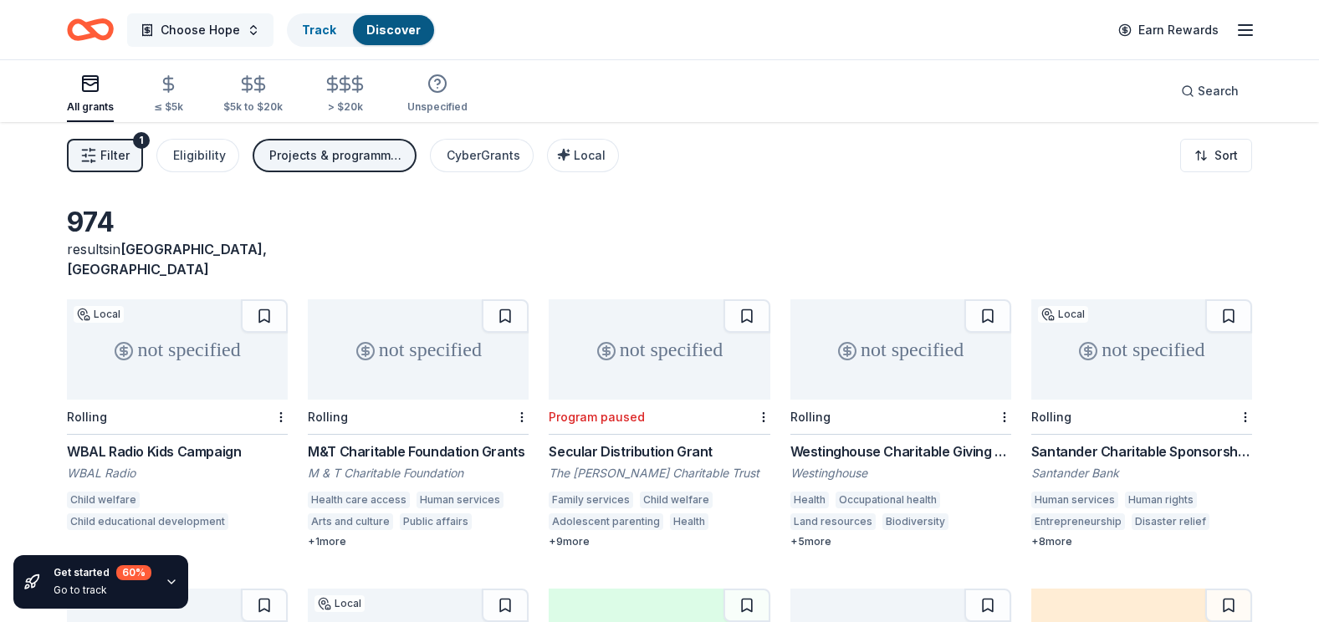
click at [230, 33] on span "Choose Hope" at bounding box center [200, 30] width 79 height 20
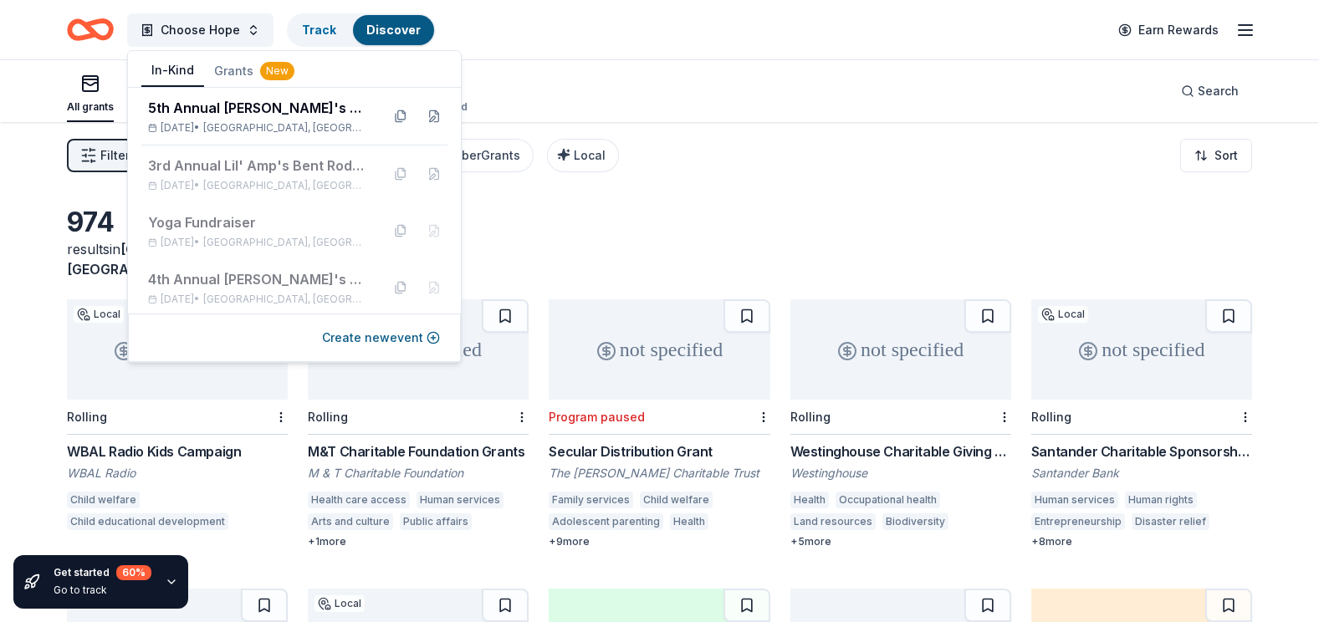
click at [156, 69] on button "In-Kind" at bounding box center [172, 71] width 63 height 32
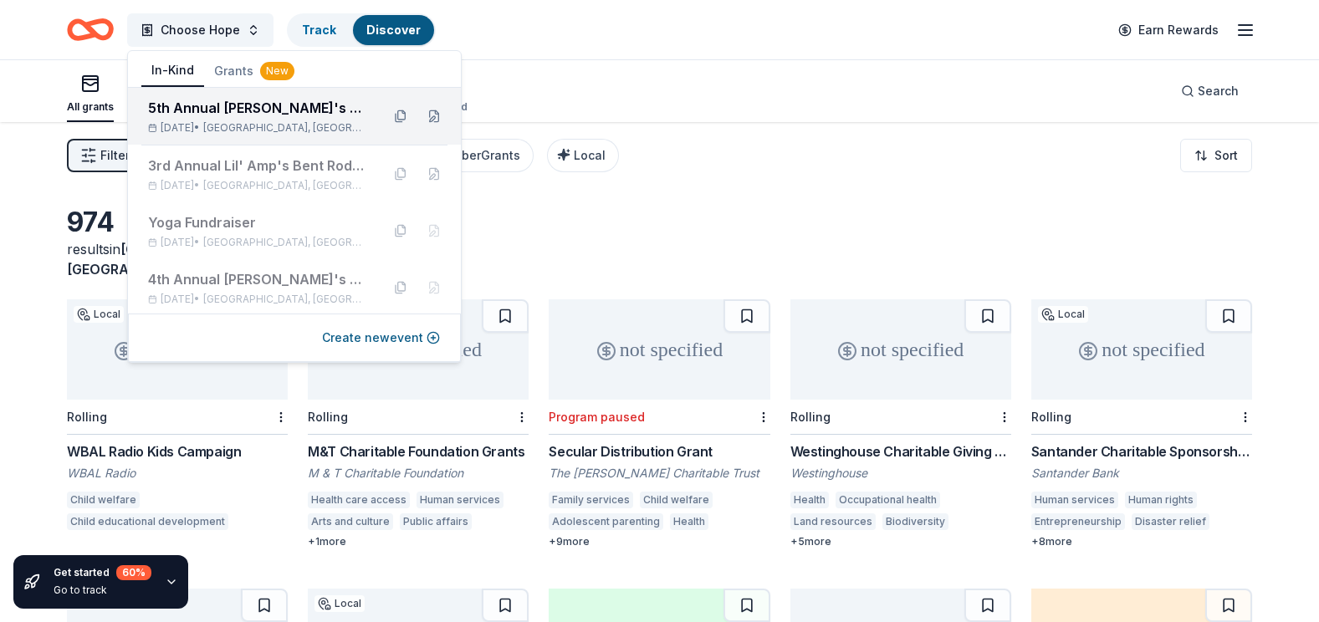
click at [208, 120] on div "5th Annual [PERSON_NAME]'s Charity Casino Gala [DATE] • [GEOGRAPHIC_DATA], [GEO…" at bounding box center [257, 116] width 219 height 37
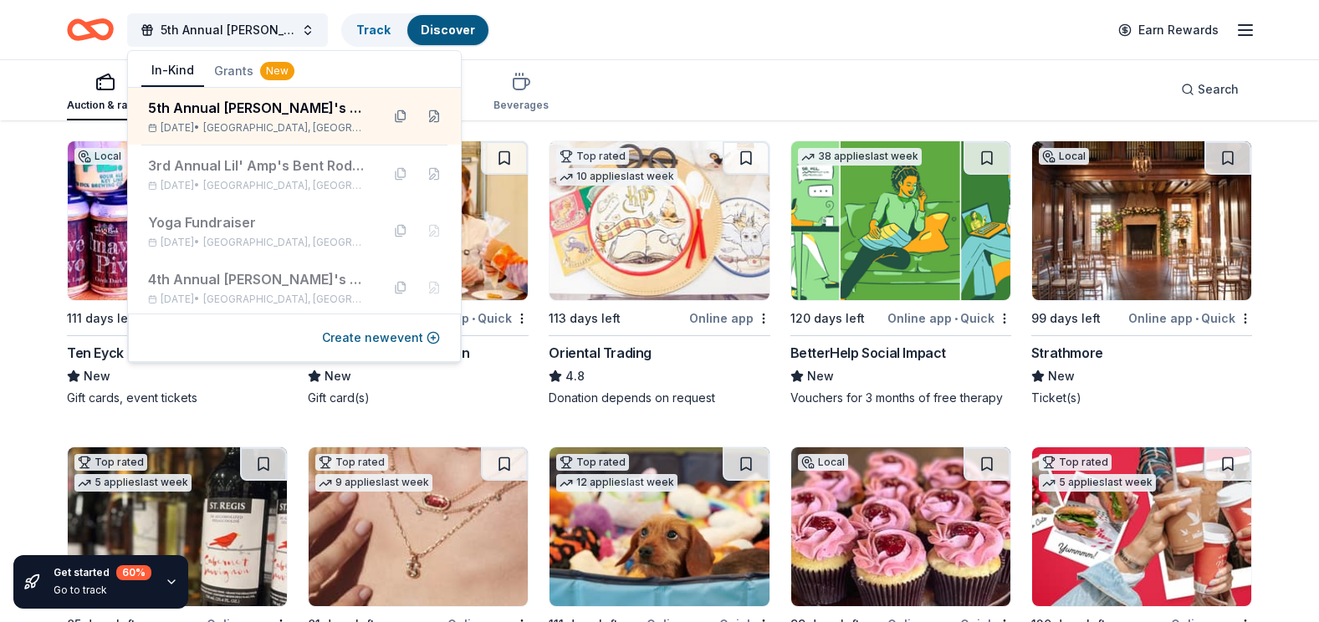
scroll to position [251, 0]
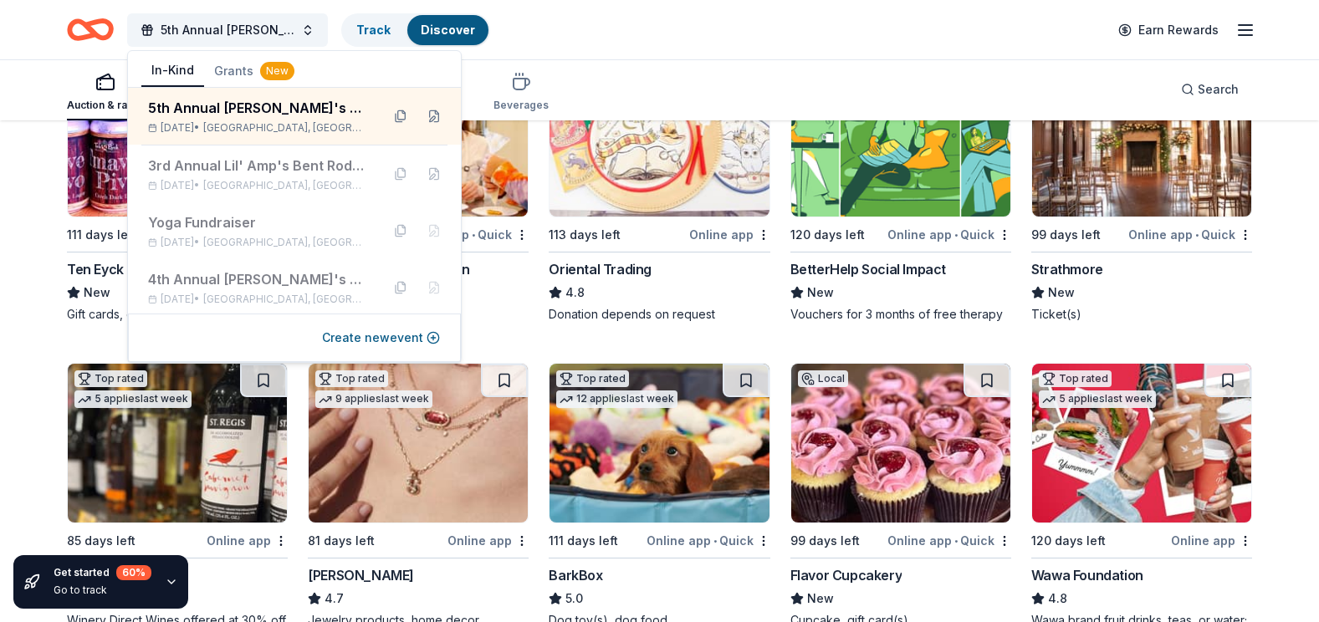
click at [635, 52] on div "5th Annual [PERSON_NAME]'s Charity Casino Gala Track Discover Earn Rewards" at bounding box center [659, 29] width 1319 height 59
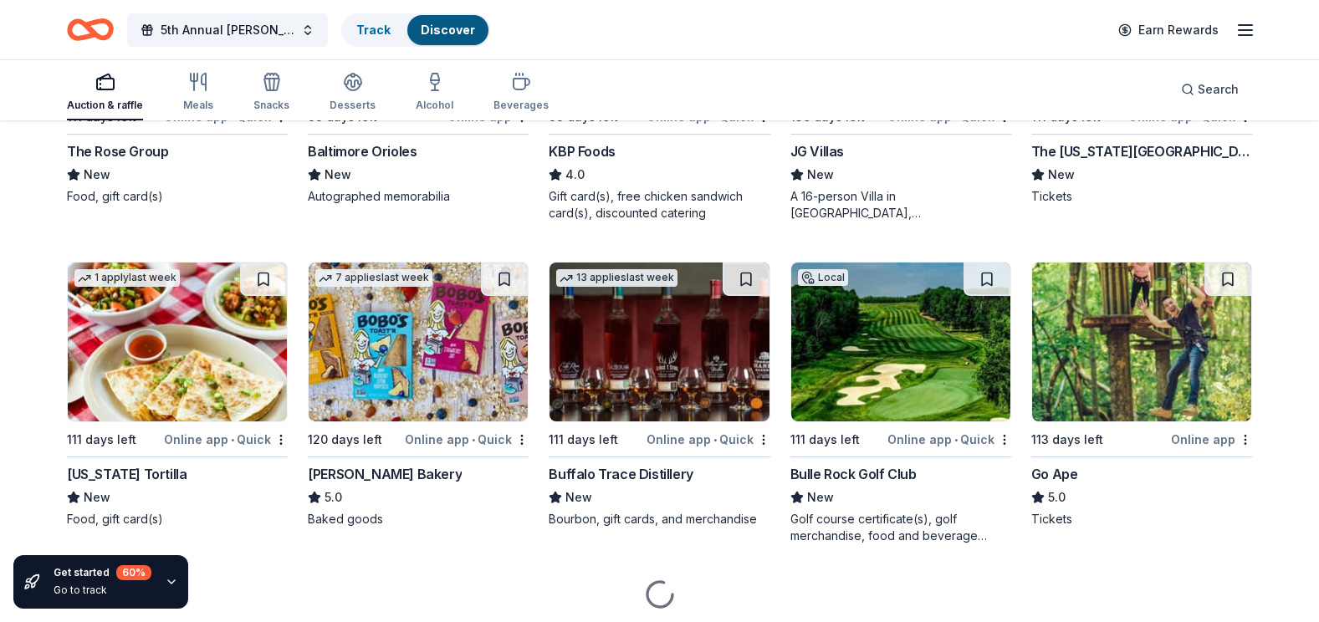
scroll to position [1673, 0]
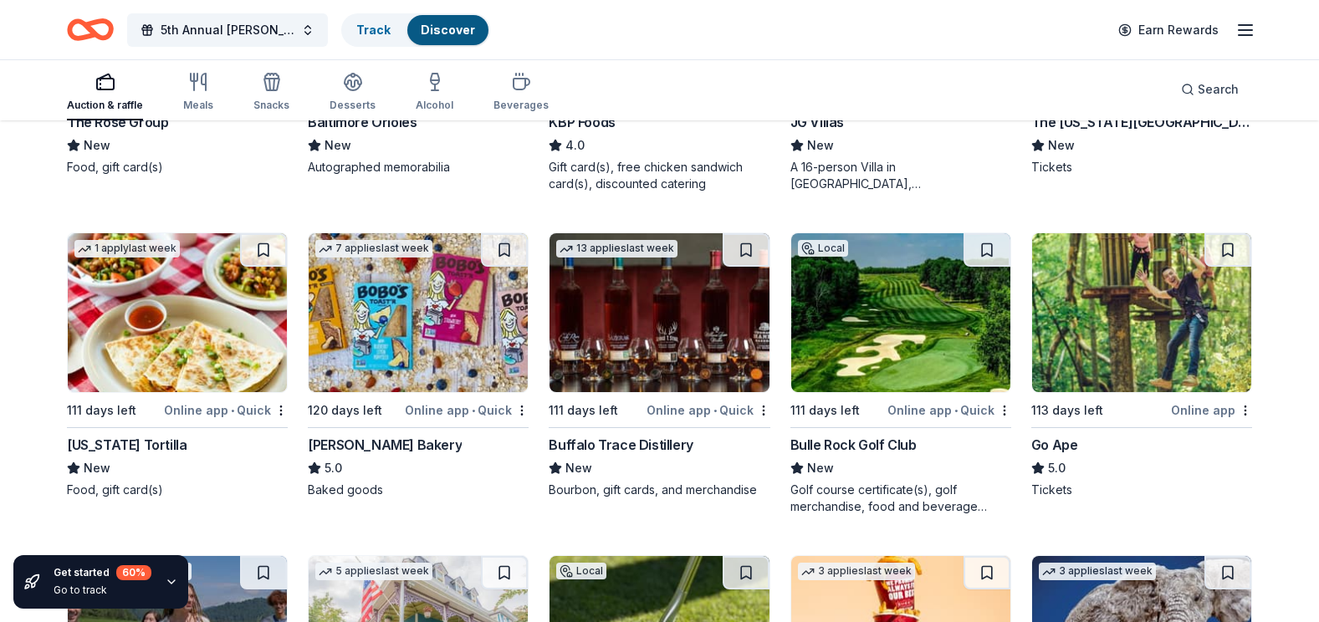
click at [619, 438] on div "Buffalo Trace Distillery" at bounding box center [621, 445] width 144 height 20
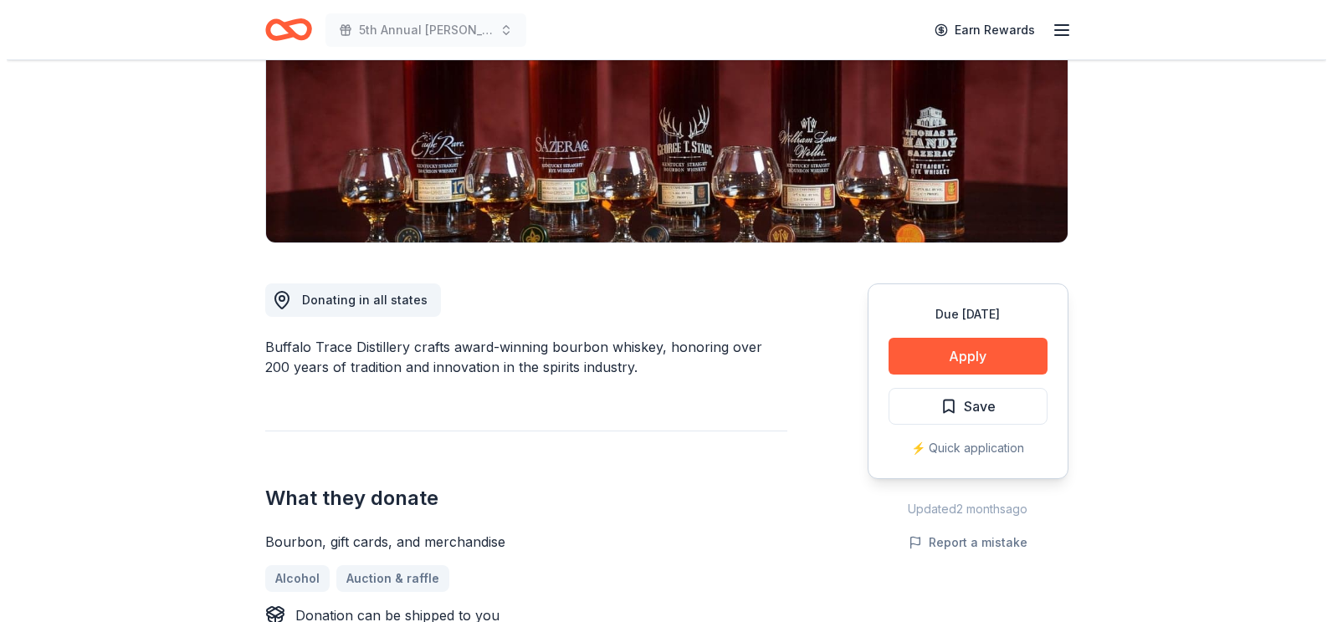
scroll to position [251, 0]
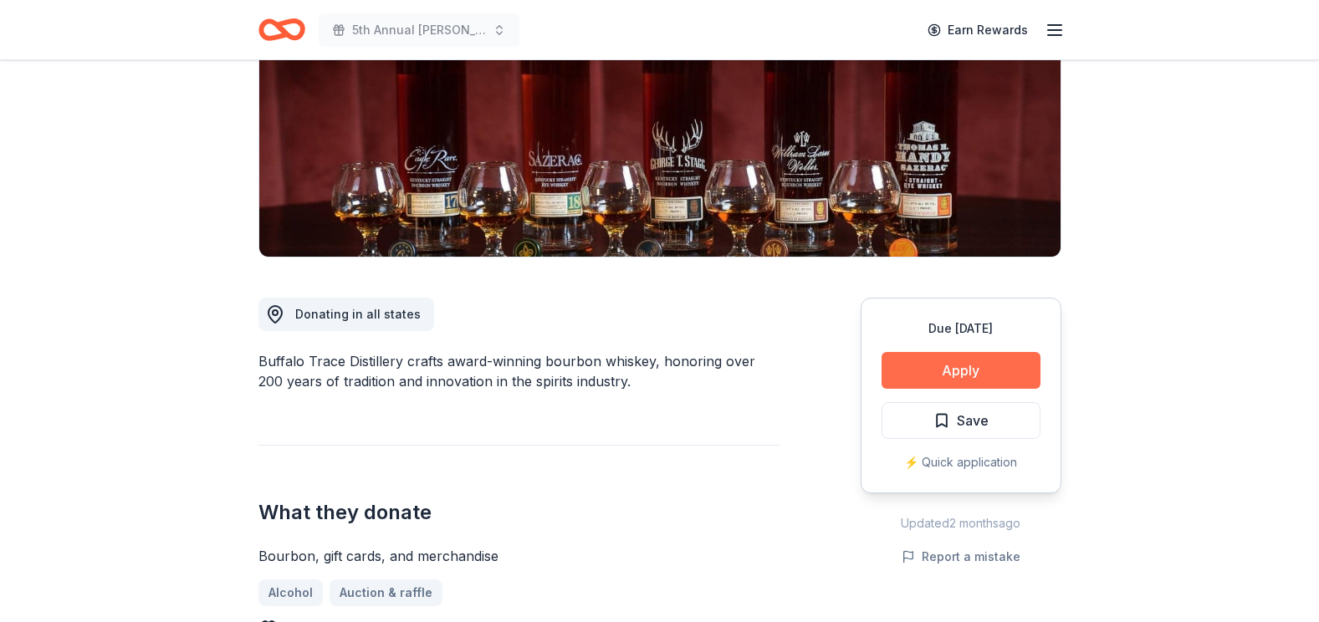
click at [969, 383] on button "Apply" at bounding box center [961, 370] width 159 height 37
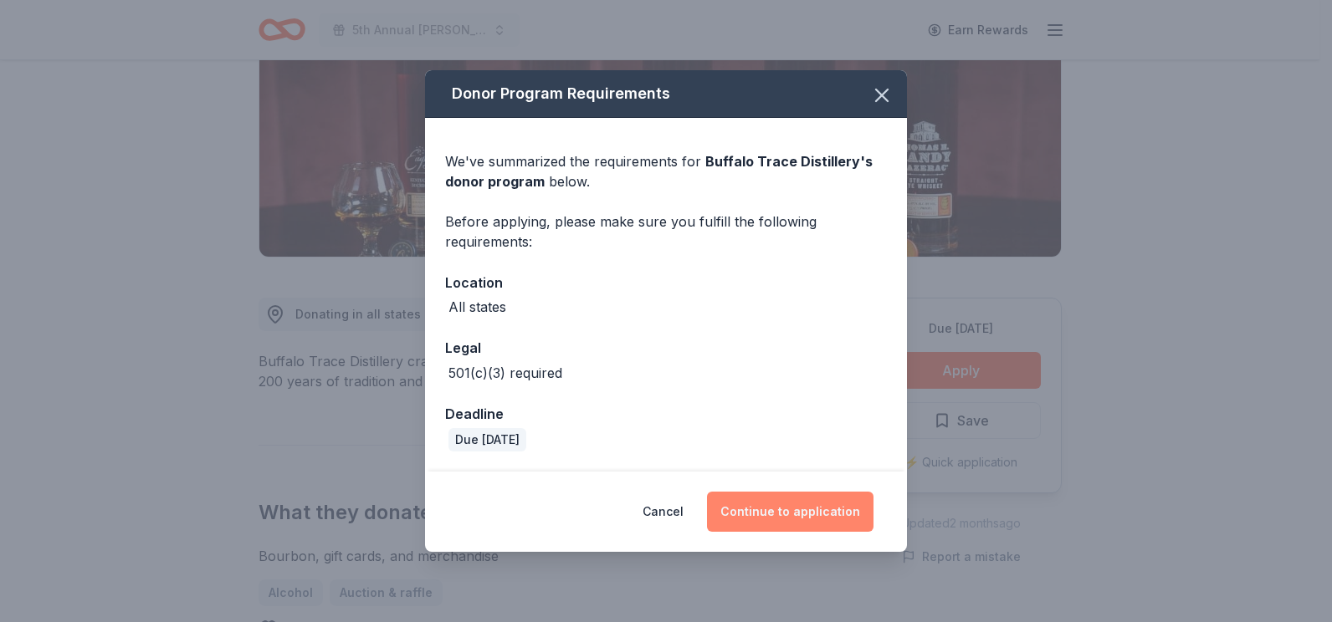
click at [776, 508] on button "Continue to application" at bounding box center [790, 512] width 166 height 40
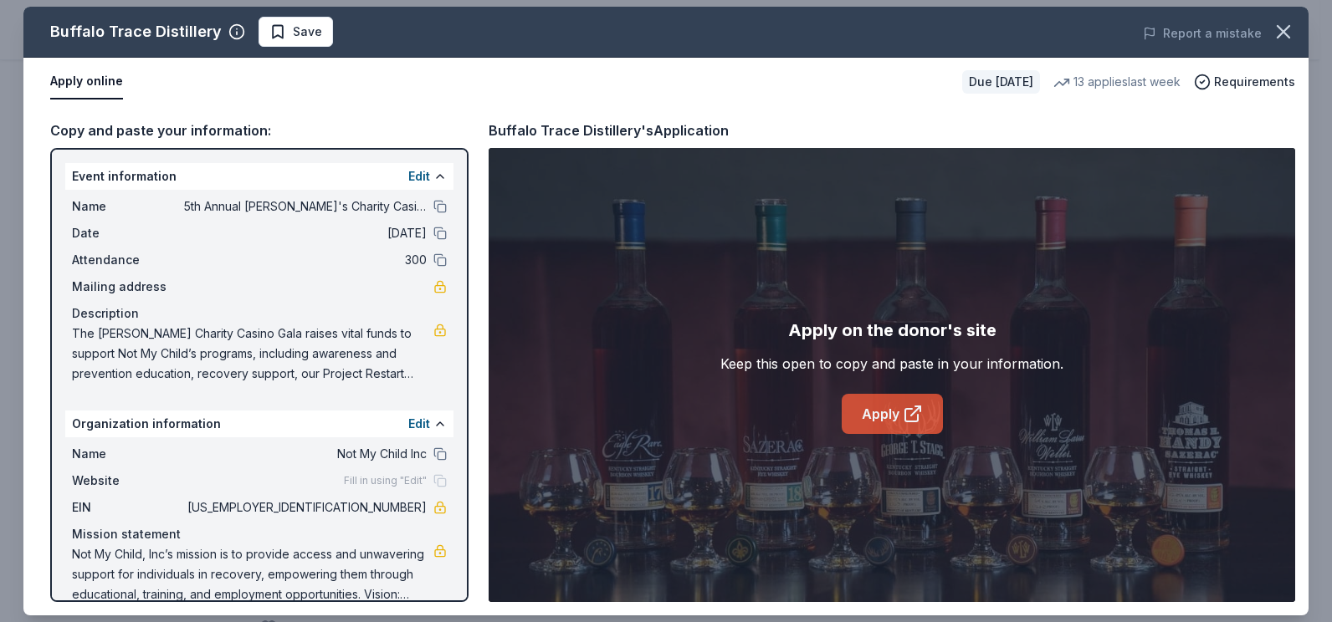
click at [892, 412] on link "Apply" at bounding box center [891, 414] width 101 height 40
